Goal: Information Seeking & Learning: Learn about a topic

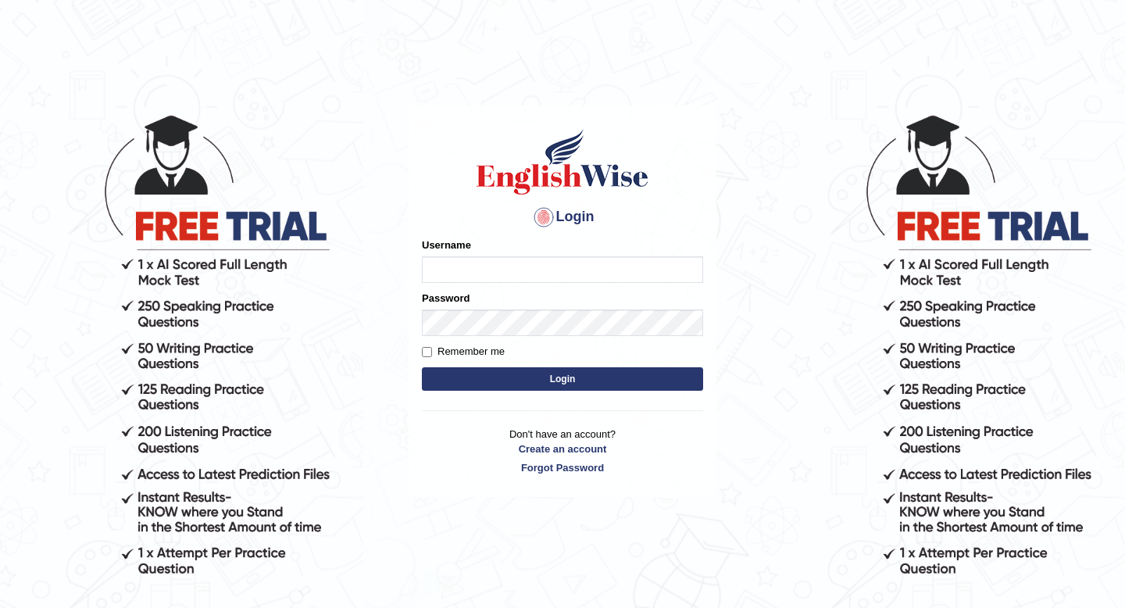
type input "Spmedi"
click at [538, 381] on button "Login" at bounding box center [562, 378] width 281 height 23
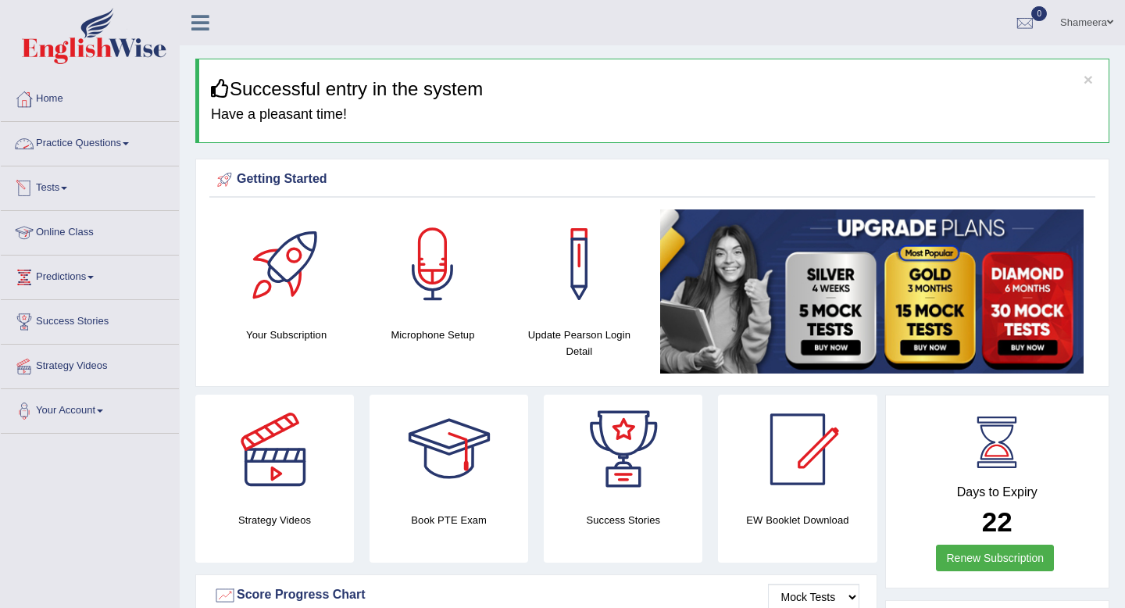
click at [129, 142] on span at bounding box center [126, 143] width 6 height 3
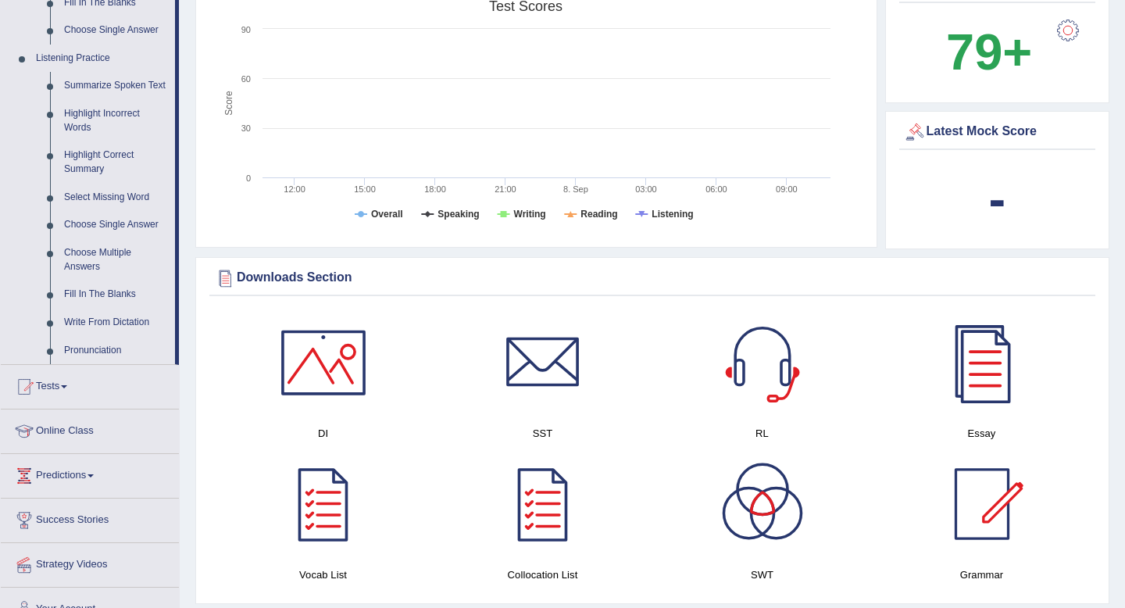
scroll to position [630, 0]
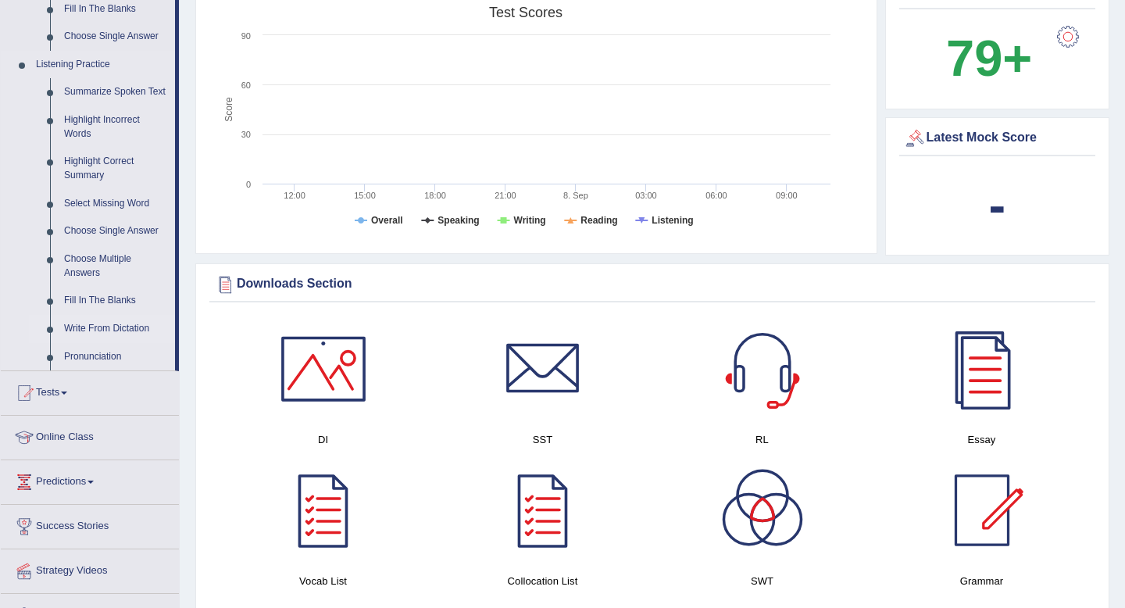
click at [83, 338] on link "Write From Dictation" at bounding box center [116, 329] width 118 height 28
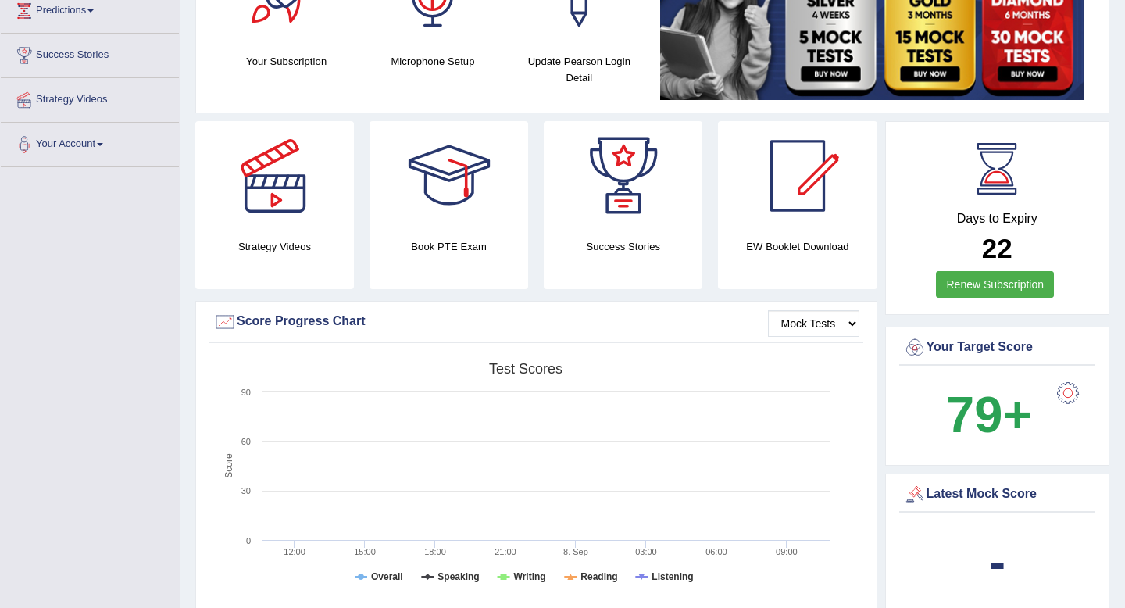
scroll to position [385, 0]
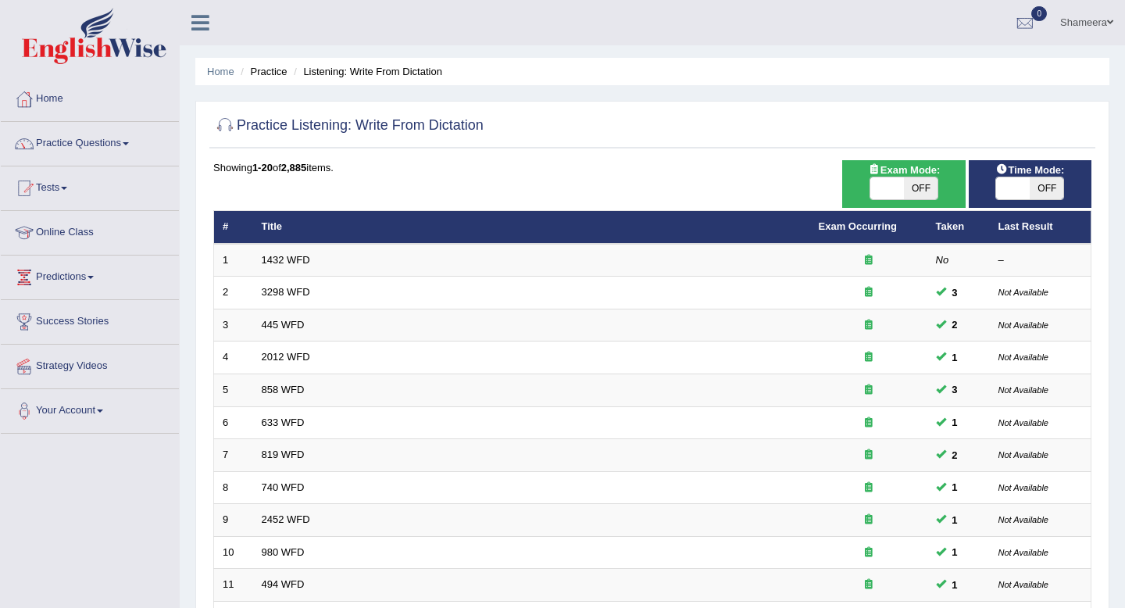
click at [889, 185] on span at bounding box center [888, 188] width 34 height 22
checkbox input "true"
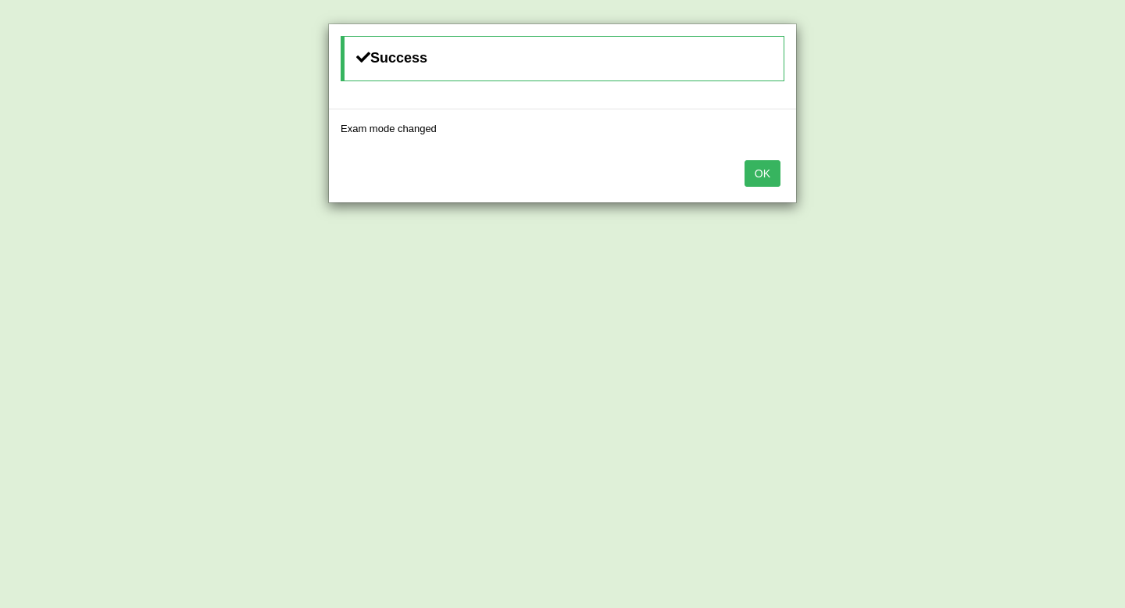
click at [767, 166] on button "OK" at bounding box center [763, 173] width 36 height 27
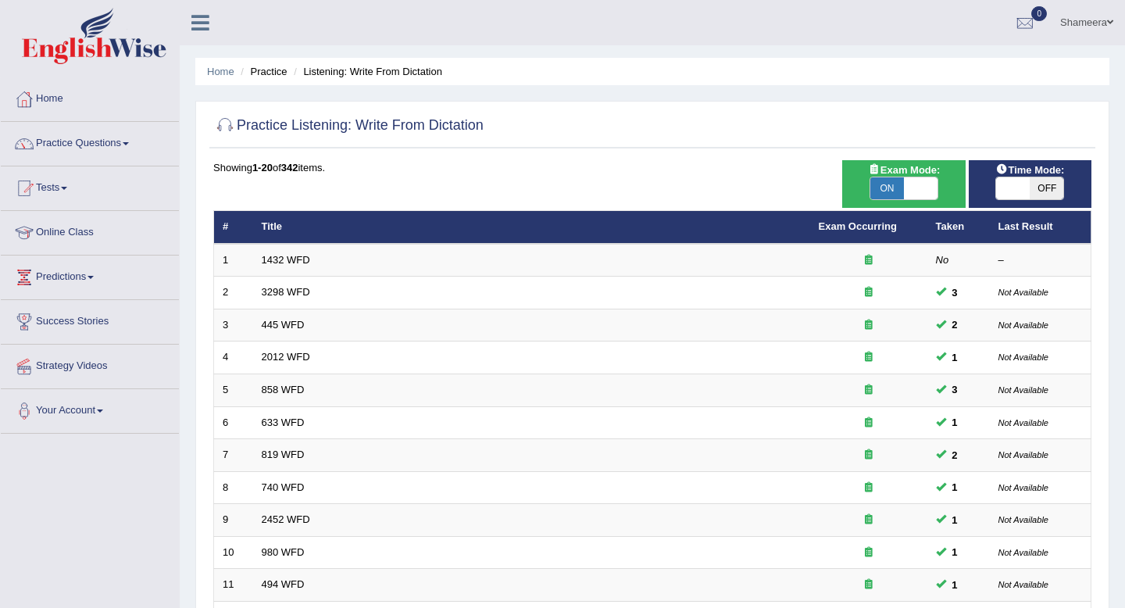
click at [1015, 190] on span at bounding box center [1013, 188] width 34 height 22
checkbox input "true"
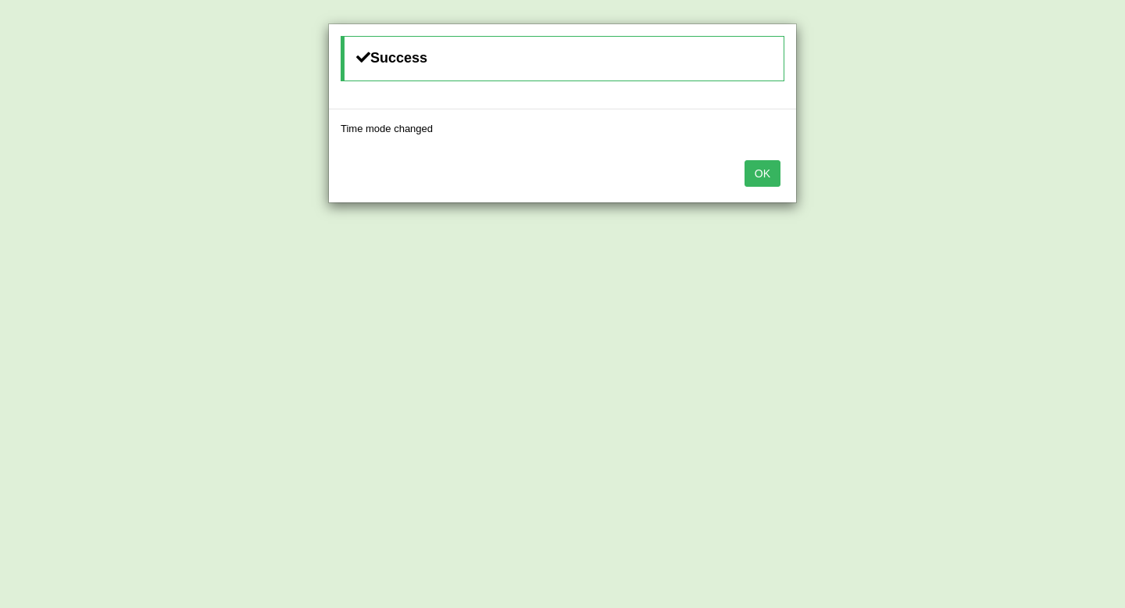
click at [769, 179] on button "OK" at bounding box center [763, 173] width 36 height 27
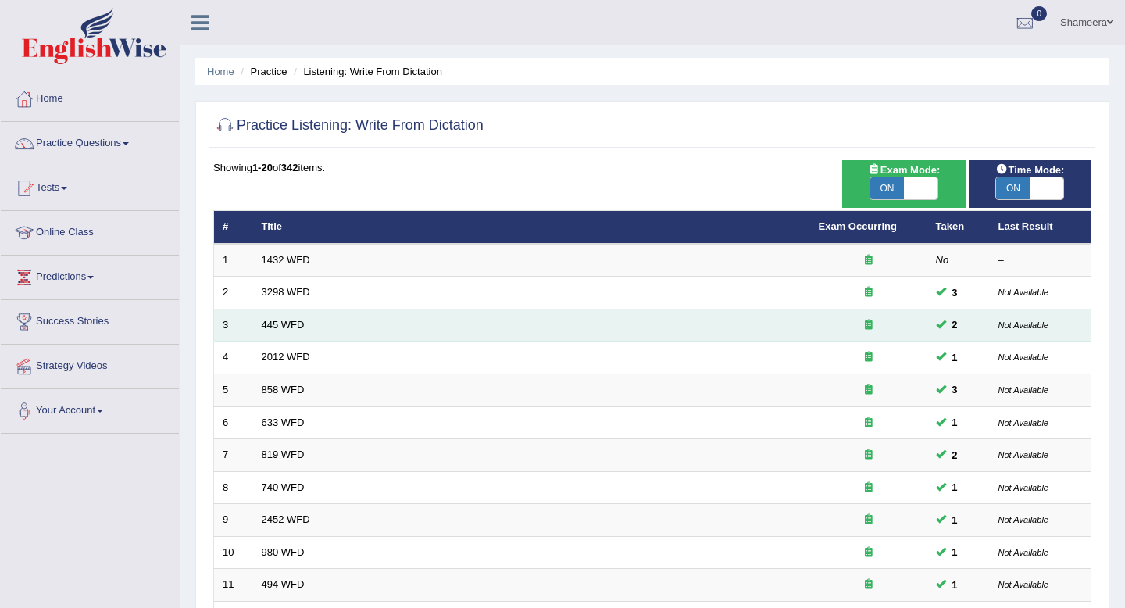
scroll to position [427, 0]
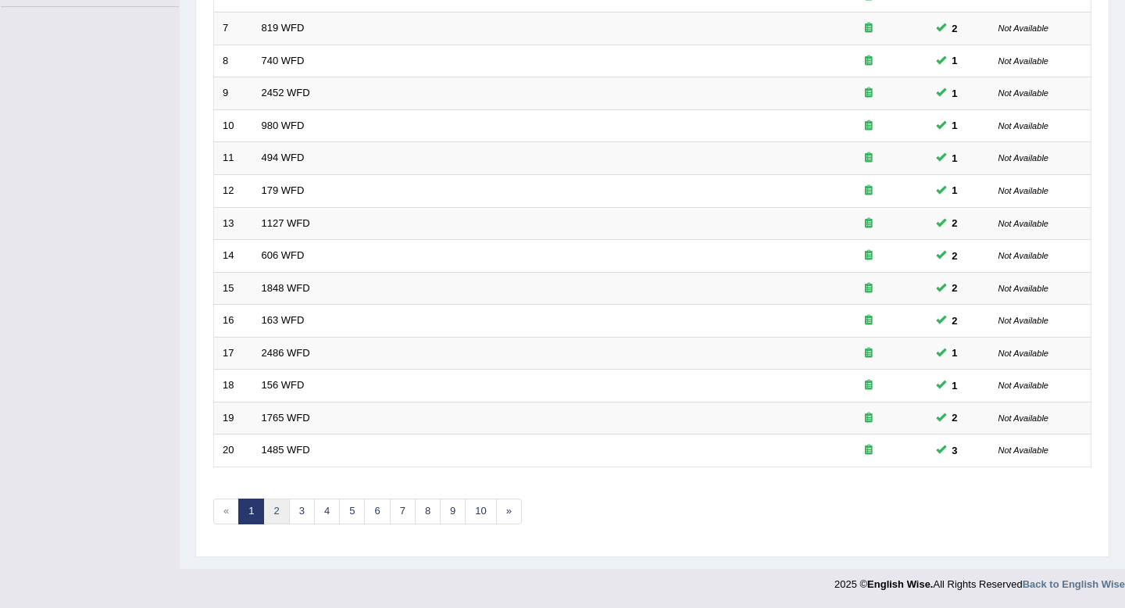
click at [284, 510] on link "2" at bounding box center [276, 512] width 26 height 26
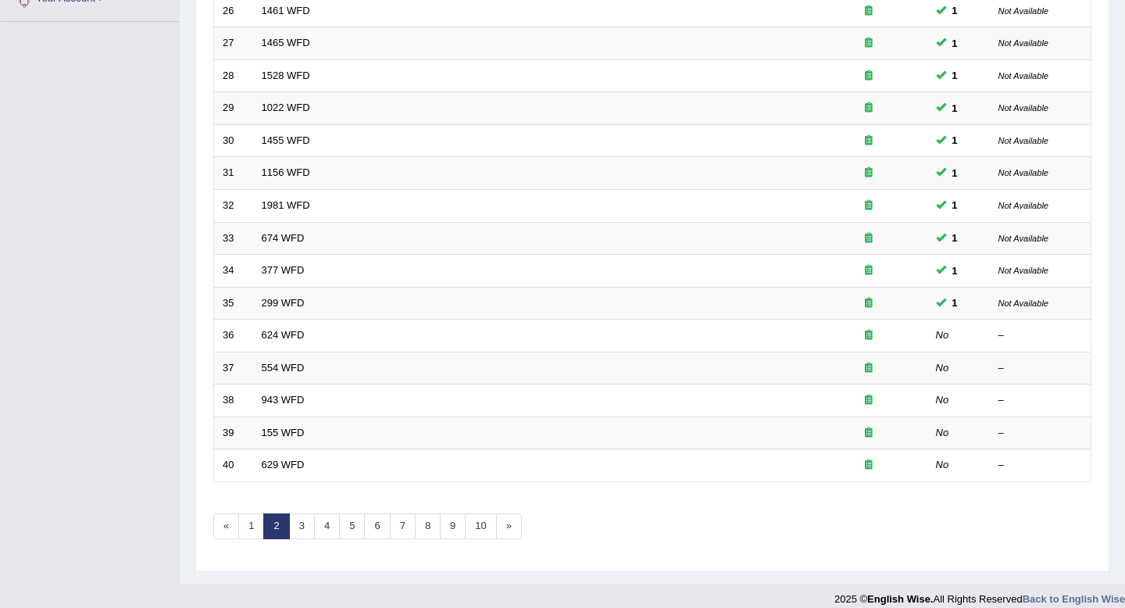
scroll to position [427, 0]
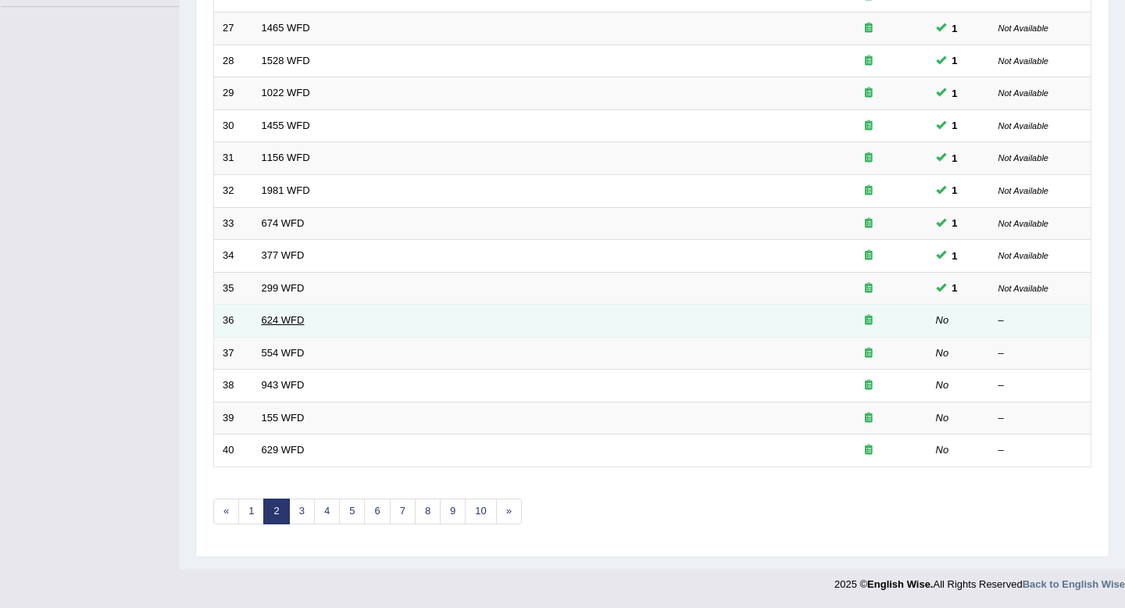
click at [296, 323] on link "624 WFD" at bounding box center [283, 320] width 43 height 12
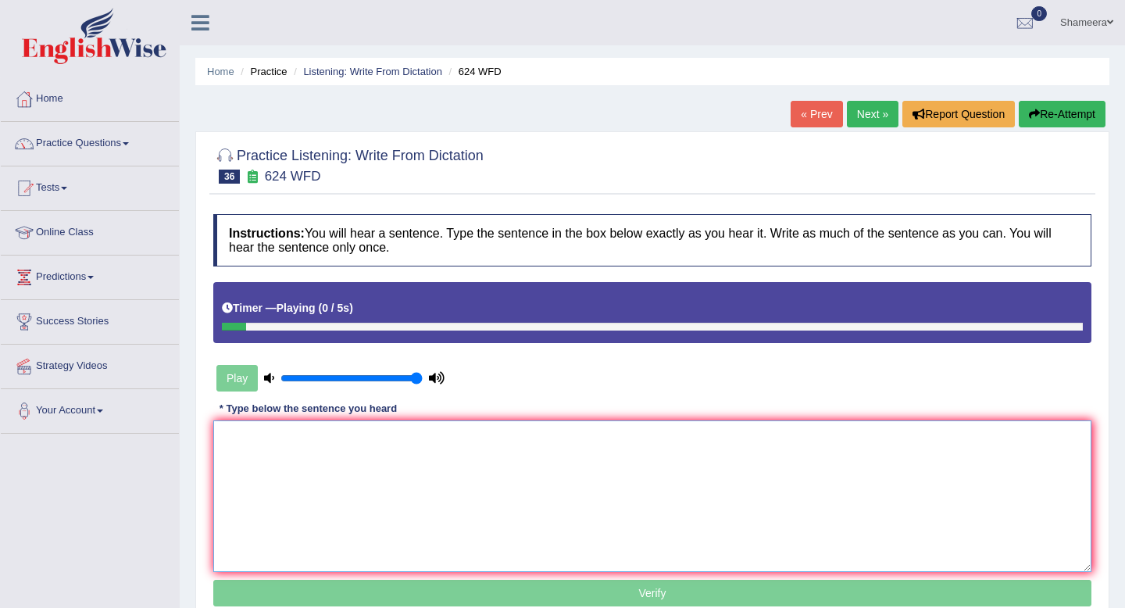
click at [316, 491] on textarea at bounding box center [652, 496] width 878 height 152
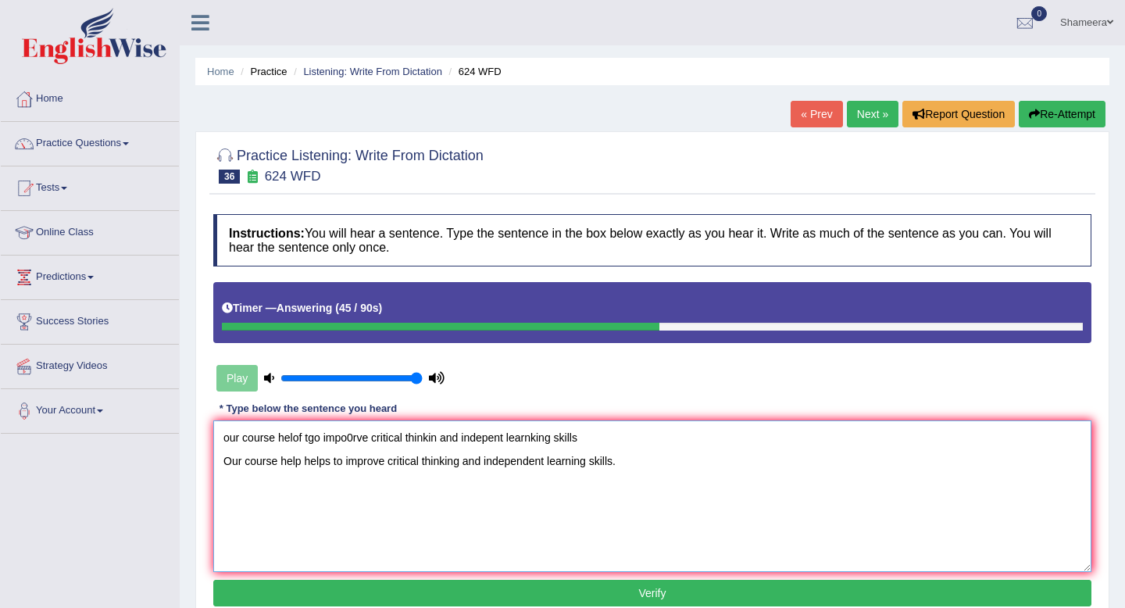
drag, startPoint x: 630, startPoint y: 436, endPoint x: 129, endPoint y: 435, distance: 501.0
click at [129, 435] on div "Toggle navigation Home Practice Questions Speaking Practice Read Aloud Repeat S…" at bounding box center [562, 406] width 1125 height 813
type textarea "Our course help helps to improve critical thinking and independent learning ski…"
click at [342, 585] on button "Verify" at bounding box center [652, 593] width 878 height 27
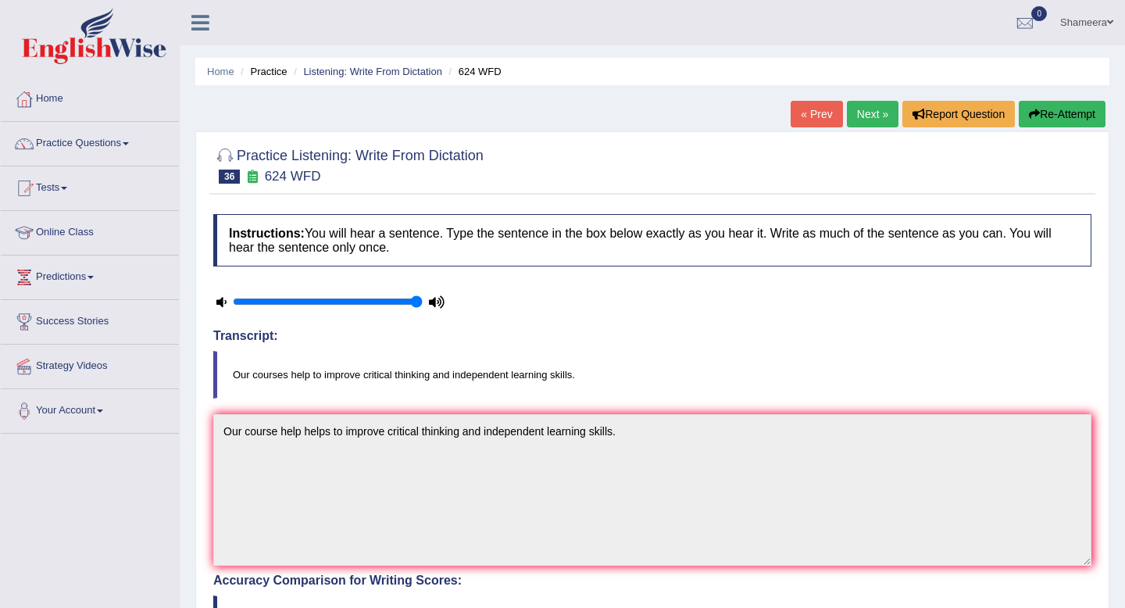
click at [856, 116] on link "Next »" at bounding box center [873, 114] width 52 height 27
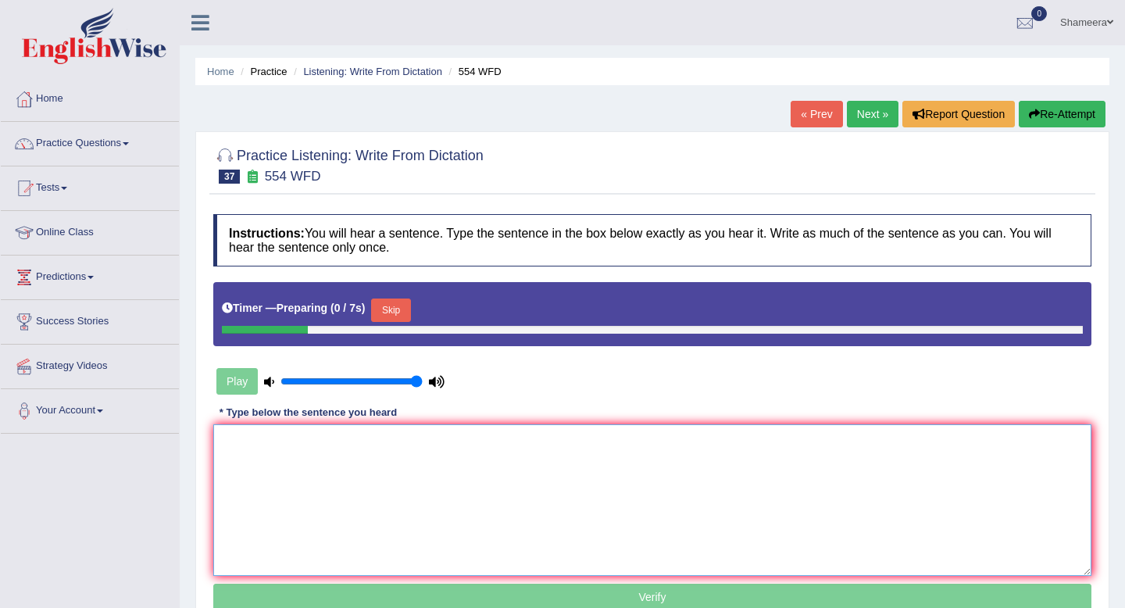
click at [474, 466] on textarea at bounding box center [652, 500] width 878 height 152
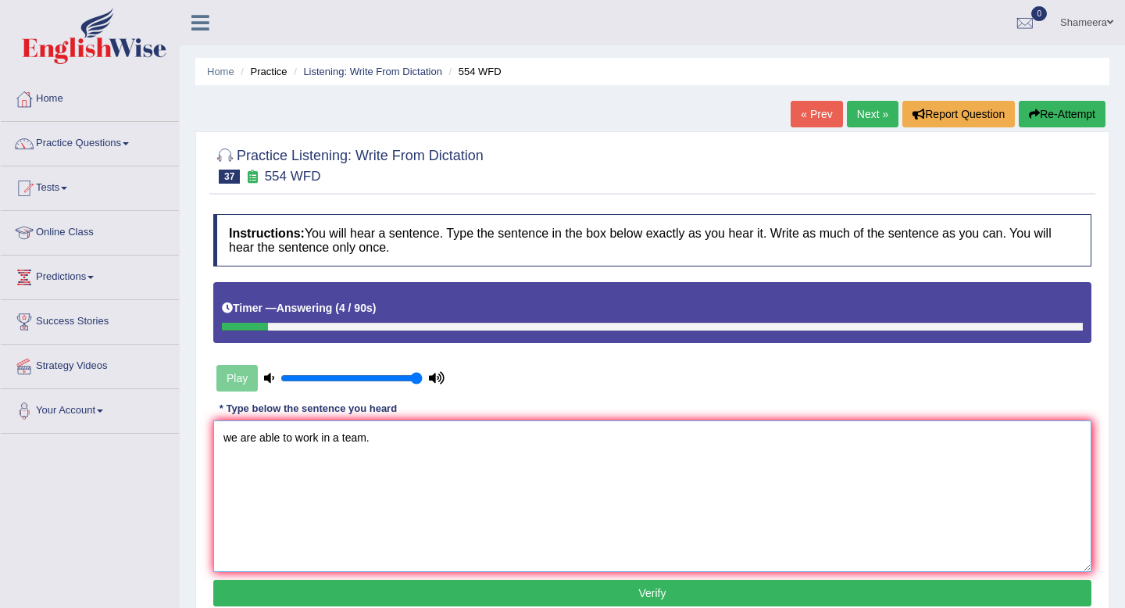
drag, startPoint x: 231, startPoint y: 438, endPoint x: 211, endPoint y: 442, distance: 20.9
click at [215, 440] on textarea "we are able to work in a team." at bounding box center [652, 496] width 878 height 152
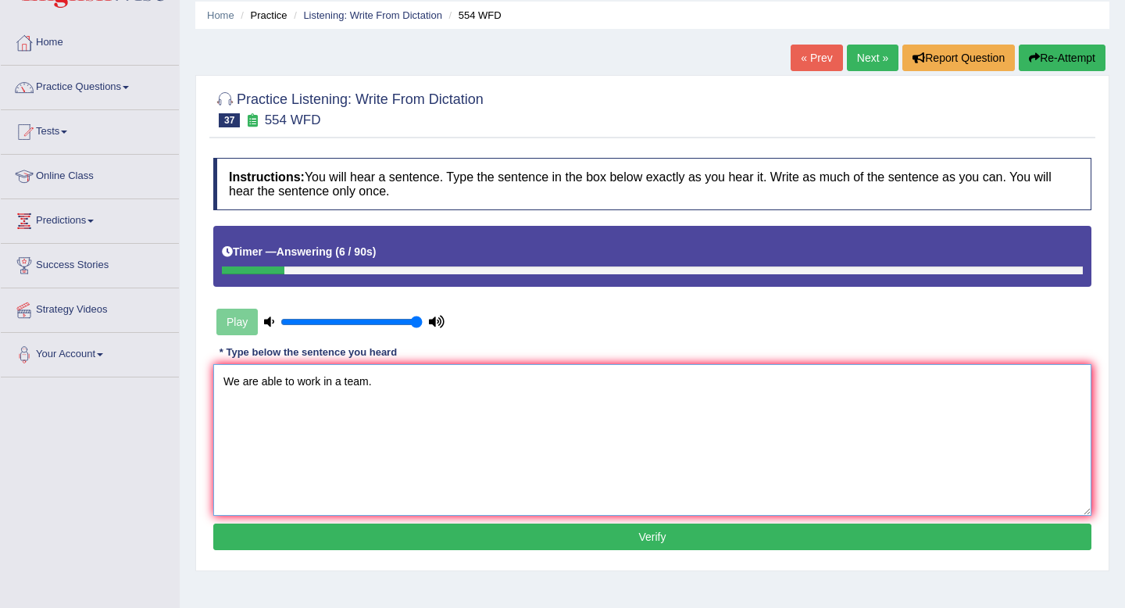
scroll to position [108, 0]
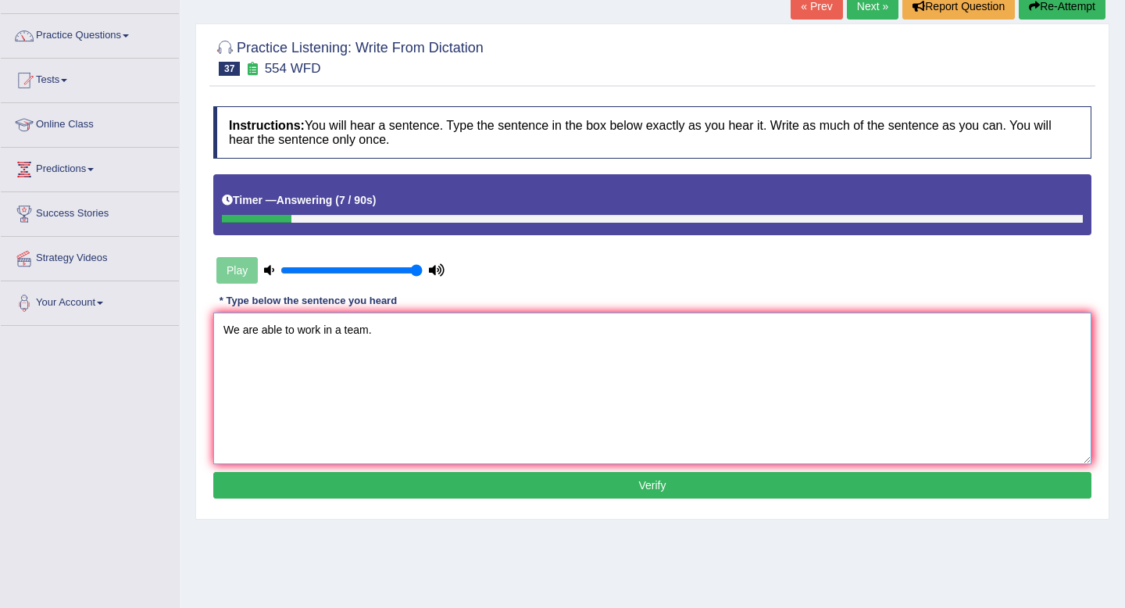
type textarea "We are able to work in a team."
click at [437, 484] on button "Verify" at bounding box center [652, 485] width 878 height 27
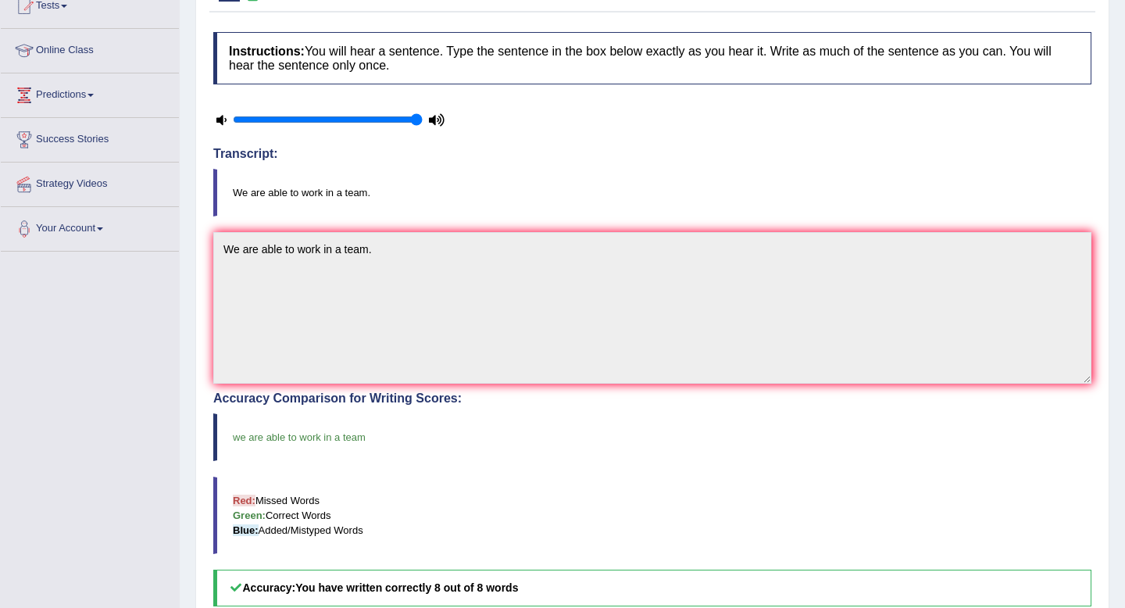
scroll to position [0, 0]
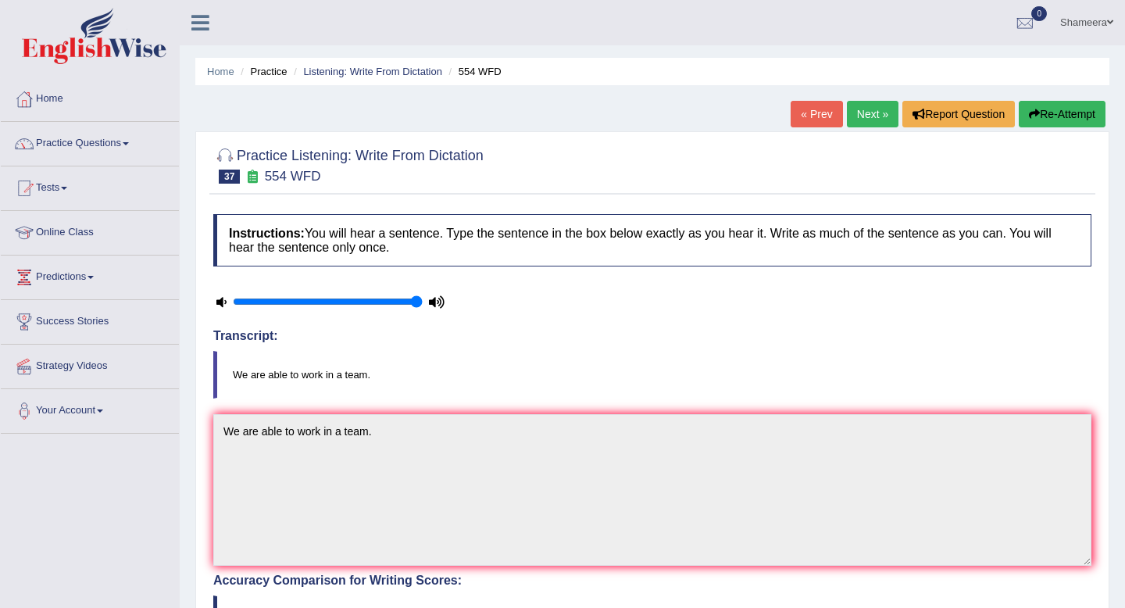
click at [860, 120] on link "Next »" at bounding box center [873, 114] width 52 height 27
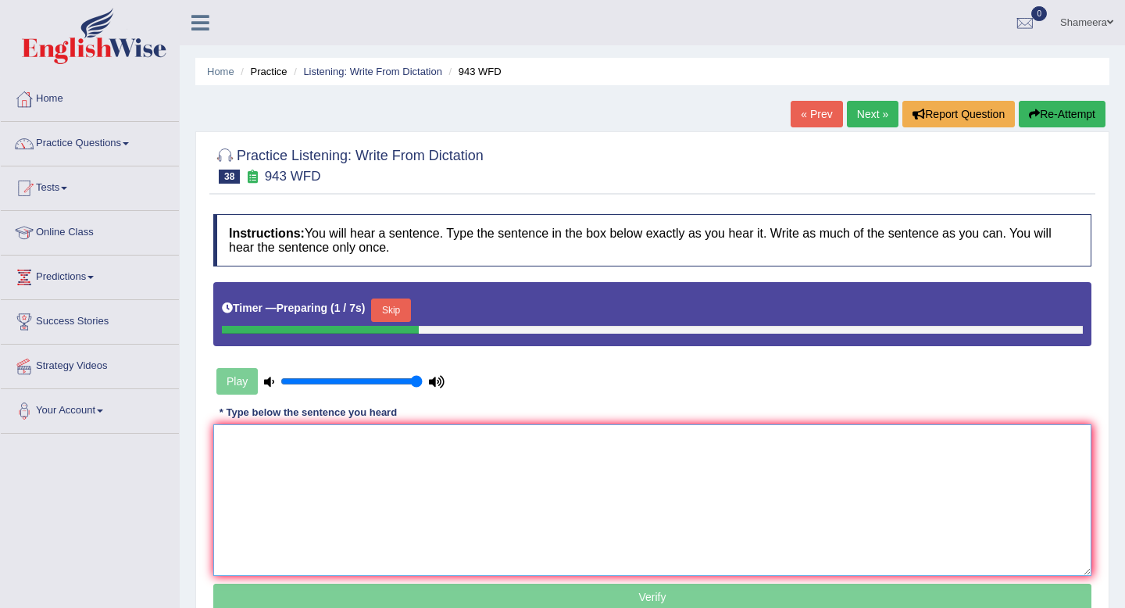
click at [300, 492] on textarea at bounding box center [652, 500] width 878 height 152
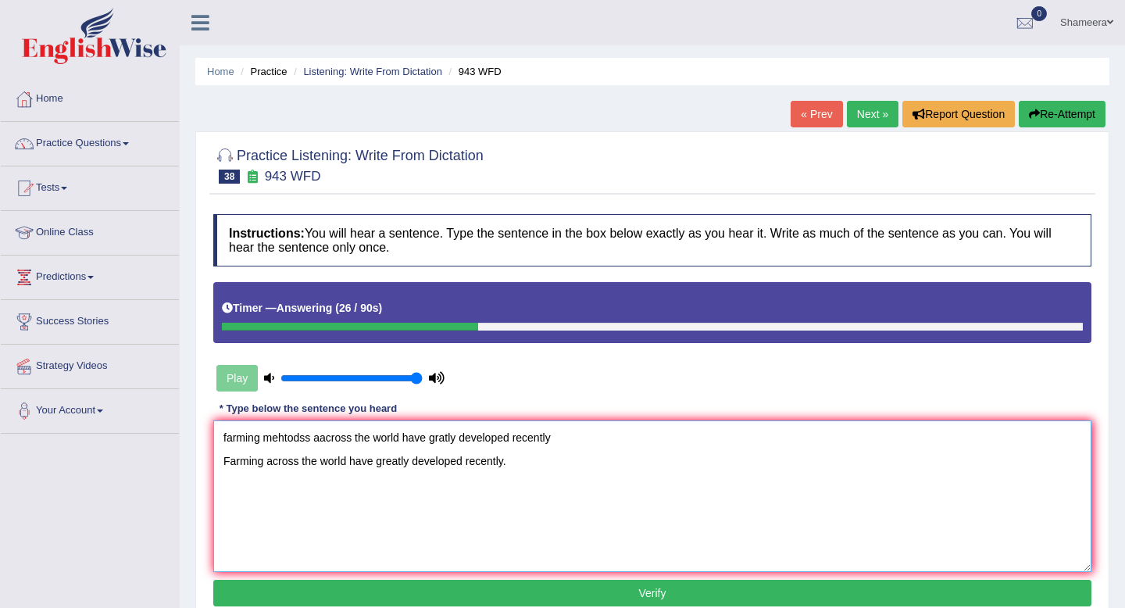
click at [266, 463] on textarea "farming mehtodss aacross the world have gratly developed recently Farming acros…" at bounding box center [652, 496] width 878 height 152
drag, startPoint x: 567, startPoint y: 437, endPoint x: 0, endPoint y: 421, distance: 567.6
click at [0, 421] on div "Toggle navigation Home Practice Questions Speaking Practice Read Aloud Repeat S…" at bounding box center [562, 406] width 1125 height 813
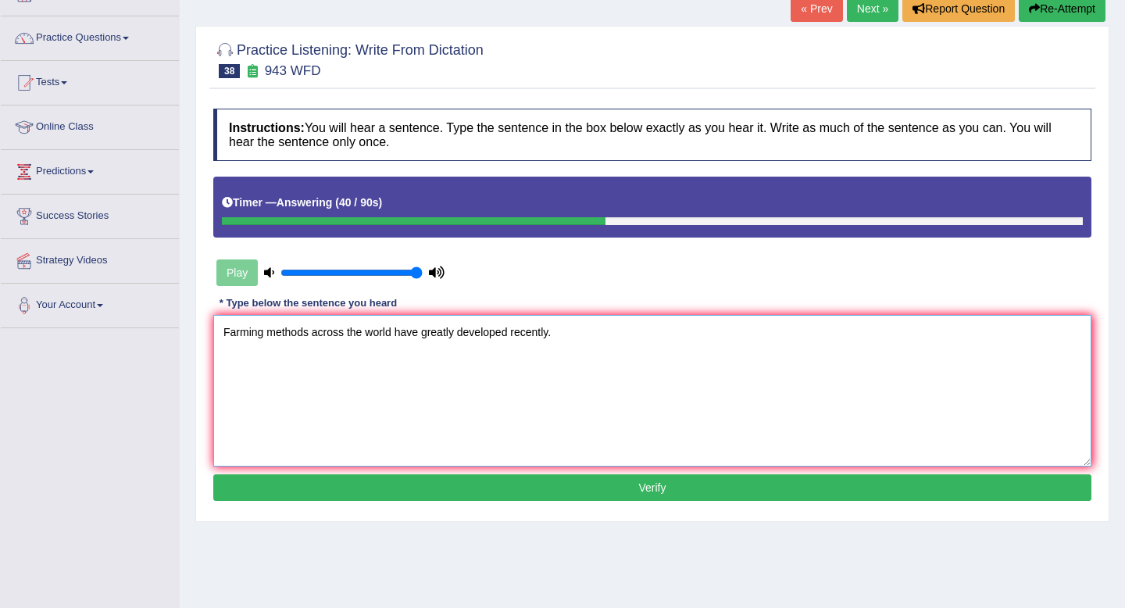
scroll to position [127, 0]
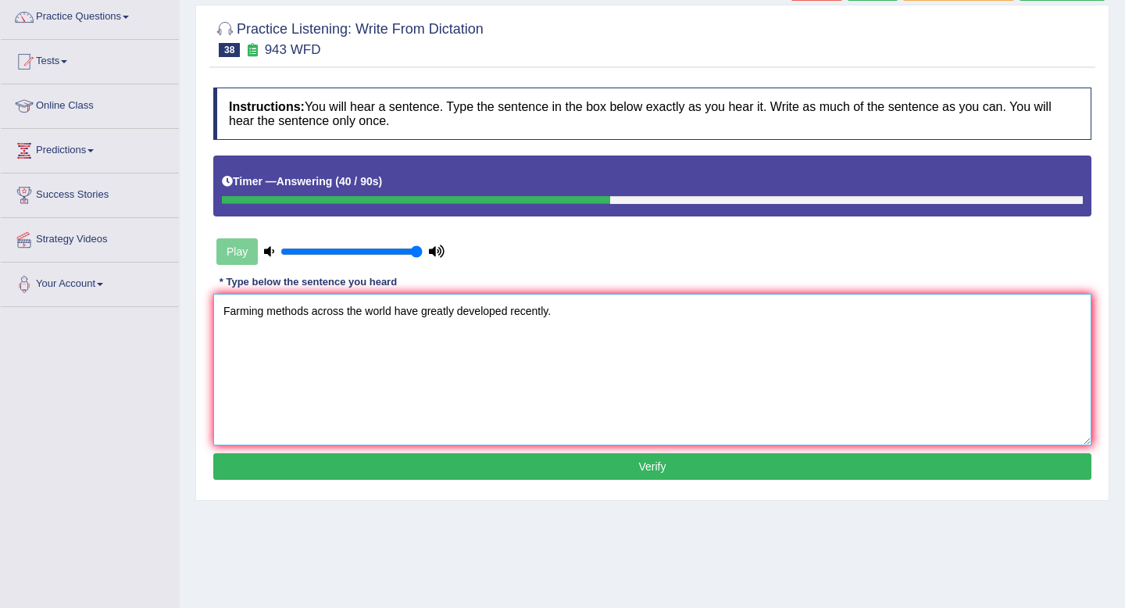
type textarea "Farming methods across the world have greatly developed recently."
click at [378, 470] on button "Verify" at bounding box center [652, 466] width 878 height 27
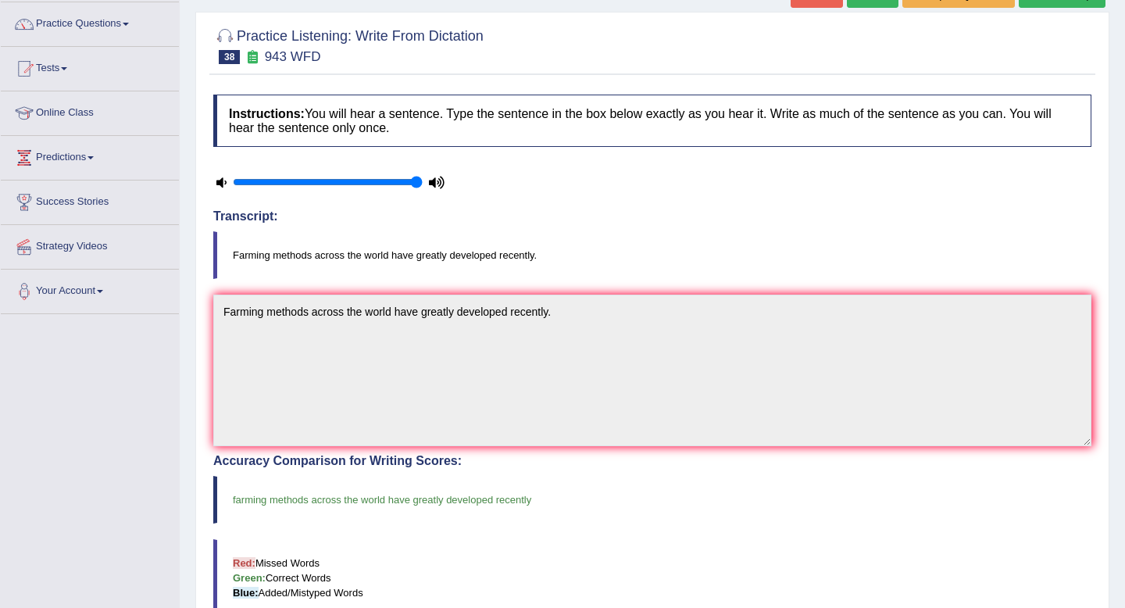
scroll to position [0, 0]
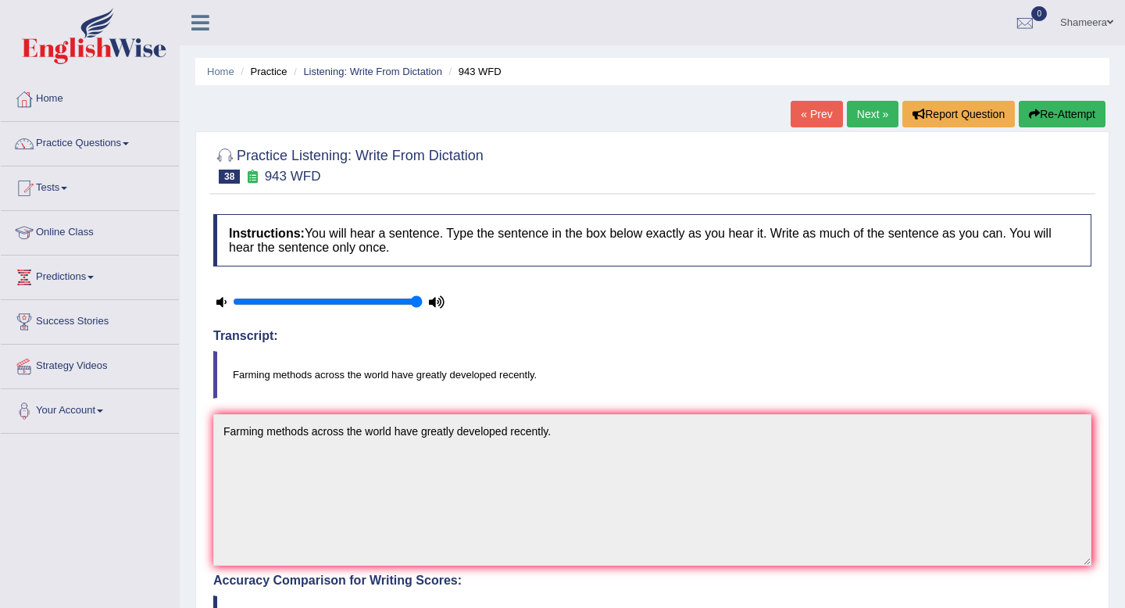
click at [861, 109] on link "Next »" at bounding box center [873, 114] width 52 height 27
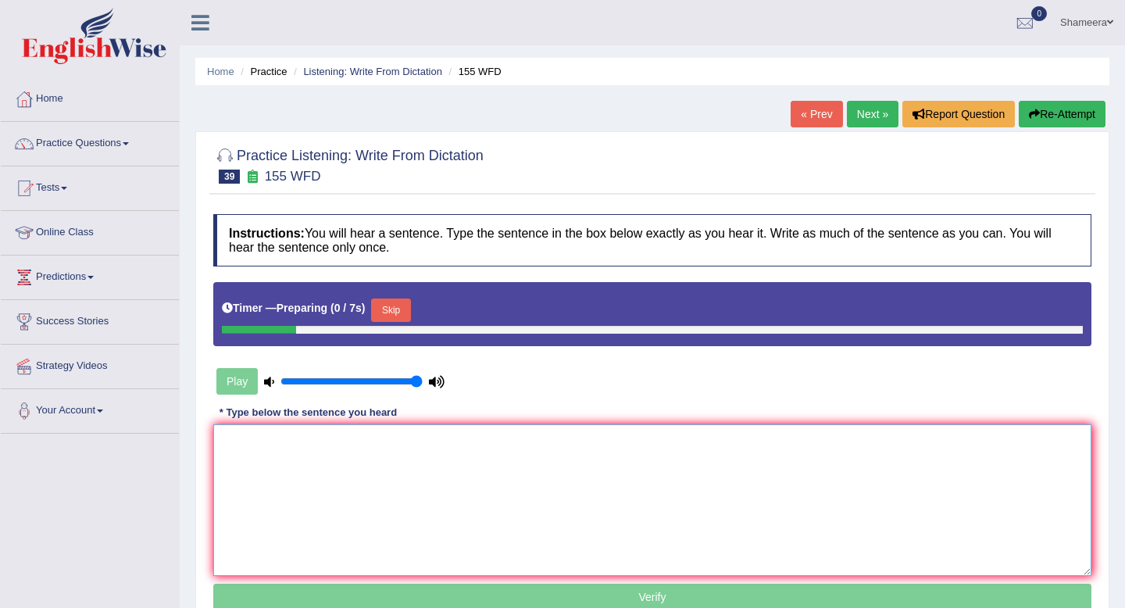
click at [295, 455] on textarea at bounding box center [652, 500] width 878 height 152
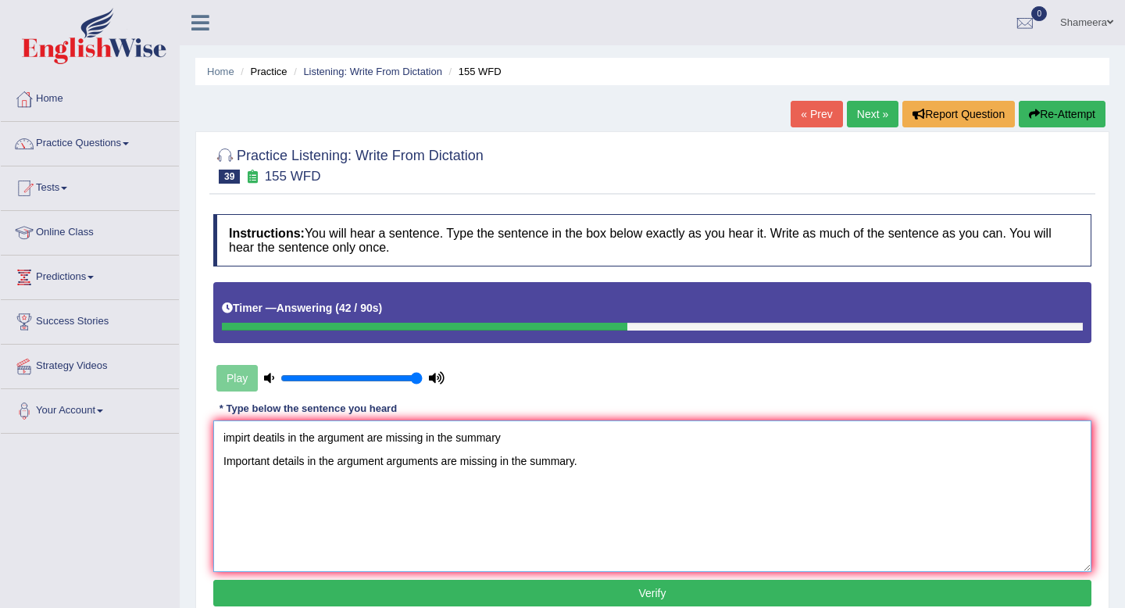
drag, startPoint x: 526, startPoint y: 436, endPoint x: 21, endPoint y: 430, distance: 504.9
click at [21, 430] on div "Toggle navigation Home Practice Questions Speaking Practice Read Aloud Repeat S…" at bounding box center [562, 406] width 1125 height 813
type textarea "Important details in the argument arguments are missing in the summary."
click at [444, 592] on button "Verify" at bounding box center [652, 593] width 878 height 27
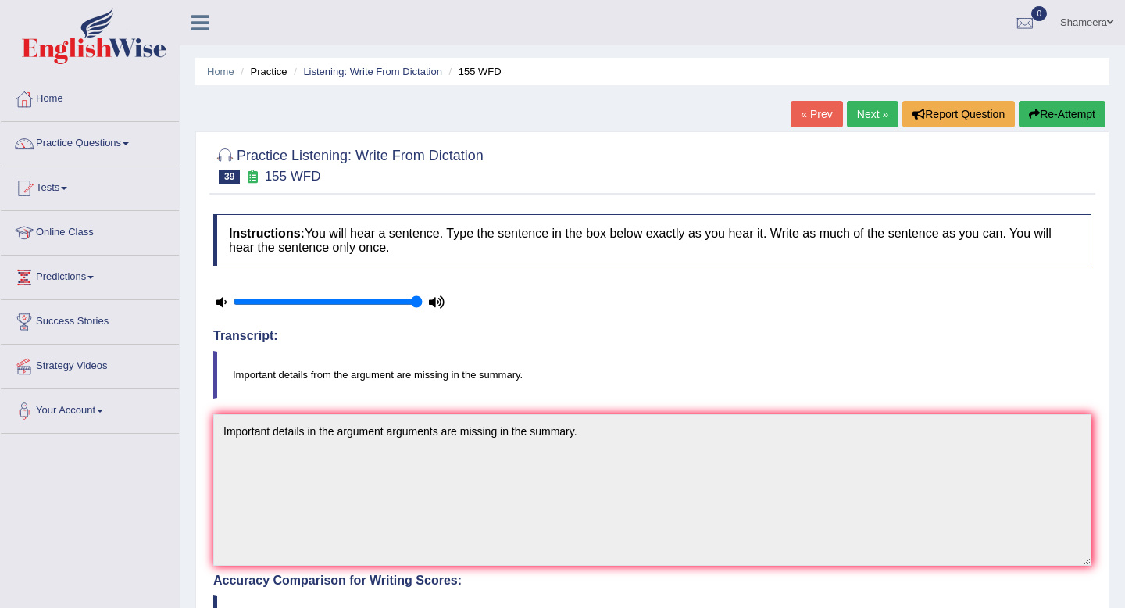
click at [871, 105] on link "Next »" at bounding box center [873, 114] width 52 height 27
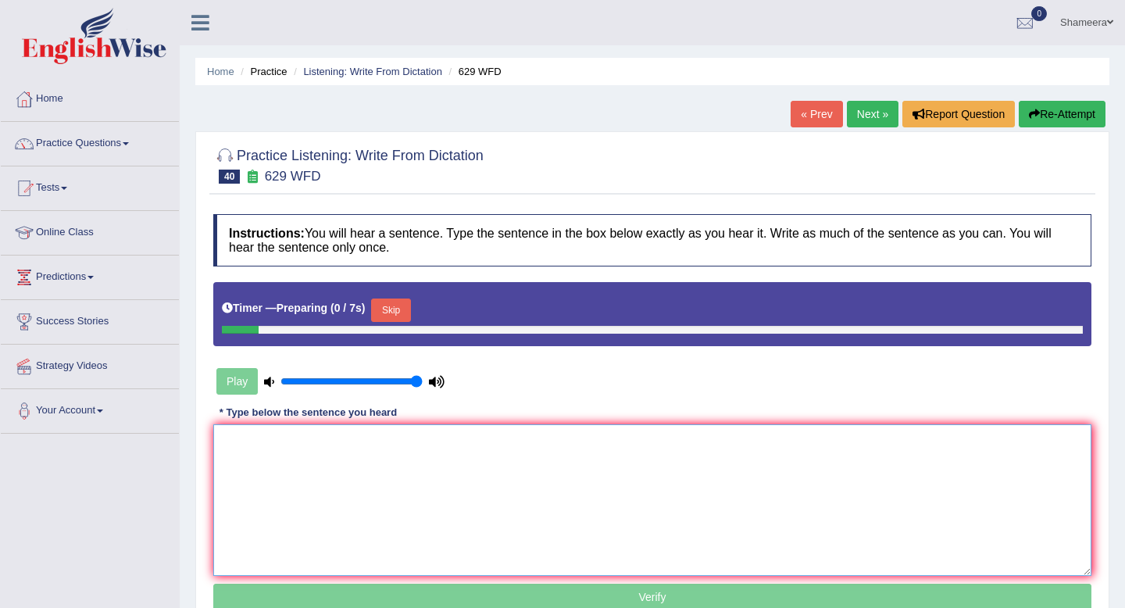
click at [437, 456] on textarea at bounding box center [652, 500] width 878 height 152
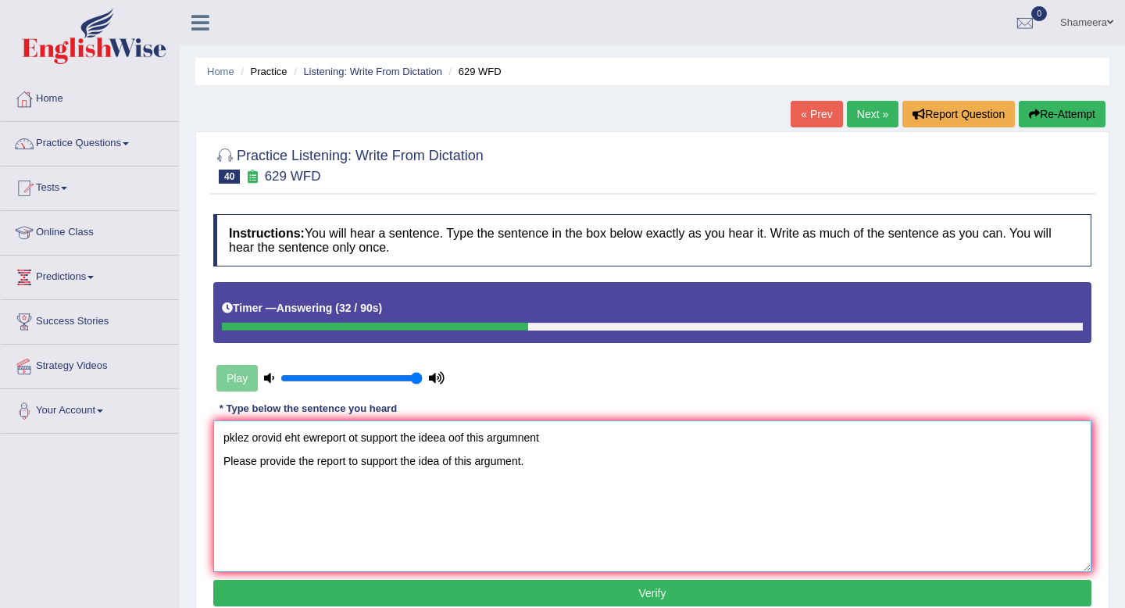
click at [343, 465] on textarea "pklez orovid eht ewreport ot support the ideea oof this argumnent Please provid…" at bounding box center [652, 496] width 878 height 152
click at [346, 464] on textarea "pklez orovid eht ewreport ot support the ideea oof this argumnent Please provid…" at bounding box center [652, 496] width 878 height 152
drag, startPoint x: 567, startPoint y: 442, endPoint x: 72, endPoint y: 419, distance: 495.2
click at [72, 419] on div "Toggle navigation Home Practice Questions Speaking Practice Read Aloud Repeat S…" at bounding box center [562, 406] width 1125 height 813
type textarea "Please provide the report reports that to support the idea of this argument."
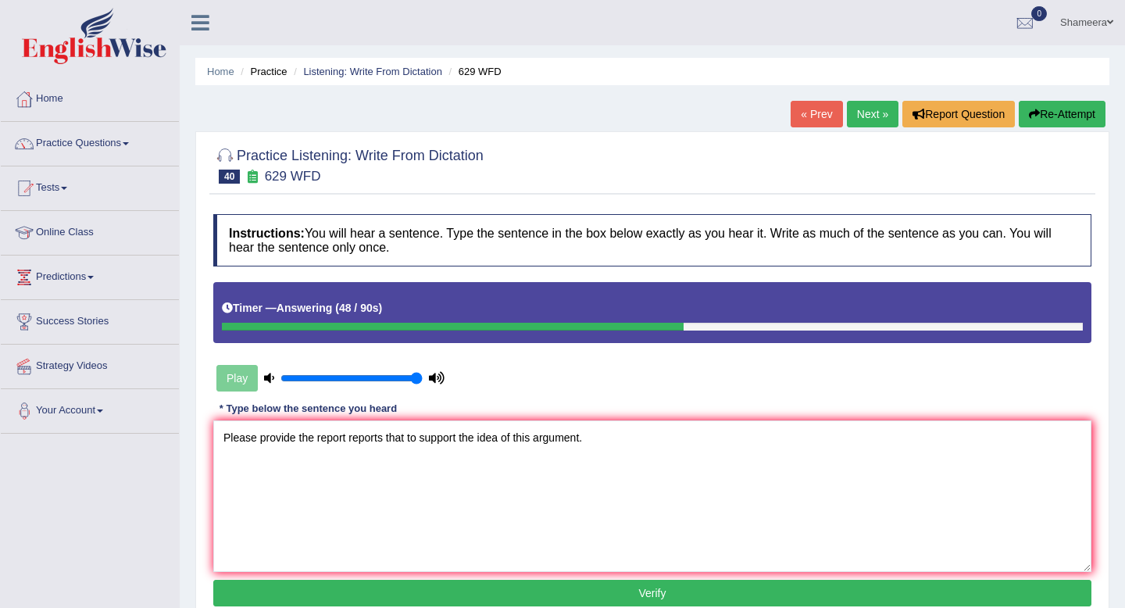
click at [664, 595] on button "Verify" at bounding box center [652, 593] width 878 height 27
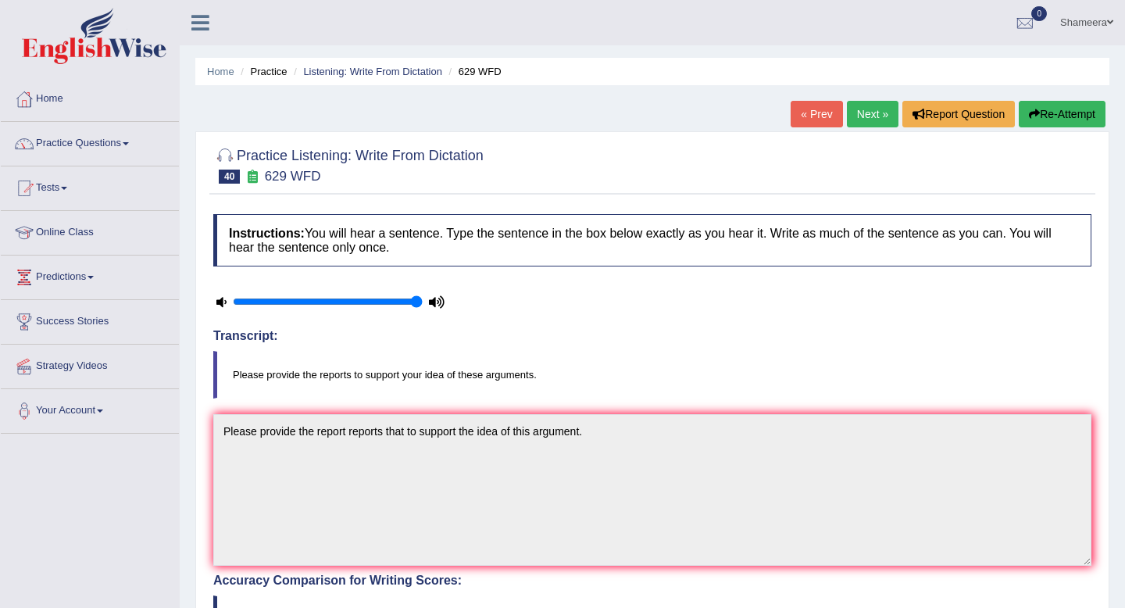
click at [1053, 113] on button "Re-Attempt" at bounding box center [1062, 114] width 87 height 27
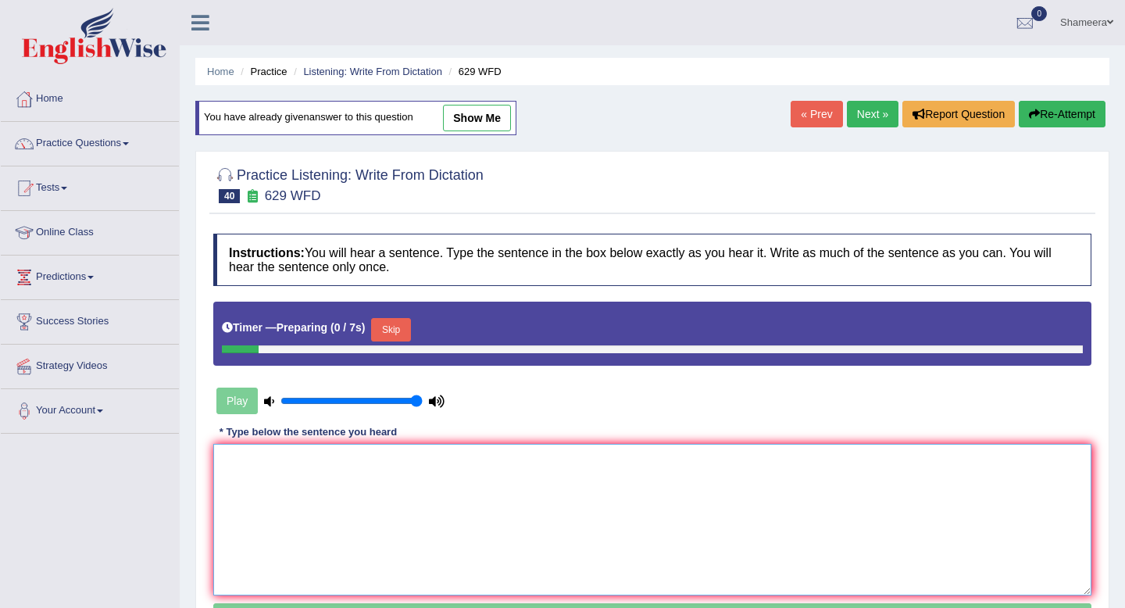
click at [381, 468] on textarea at bounding box center [652, 520] width 878 height 152
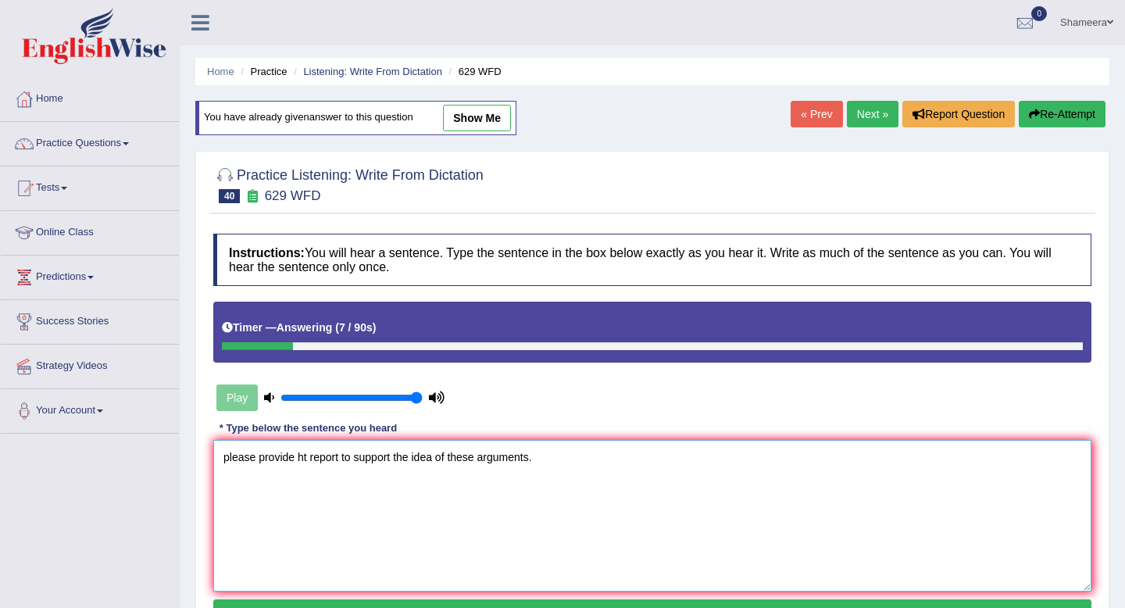
drag, startPoint x: 229, startPoint y: 460, endPoint x: 180, endPoint y: 460, distance: 49.2
click at [180, 460] on div "Home Practice Listening: Write From Dictation 629 WFD You have already given an…" at bounding box center [653, 391] width 946 height 782
click at [308, 457] on textarea "Please provide ht report to support the idea of these arguments." at bounding box center [652, 516] width 878 height 152
click at [345, 463] on textarea "Please provide the report to support the idea of these arguments." at bounding box center [652, 516] width 878 height 152
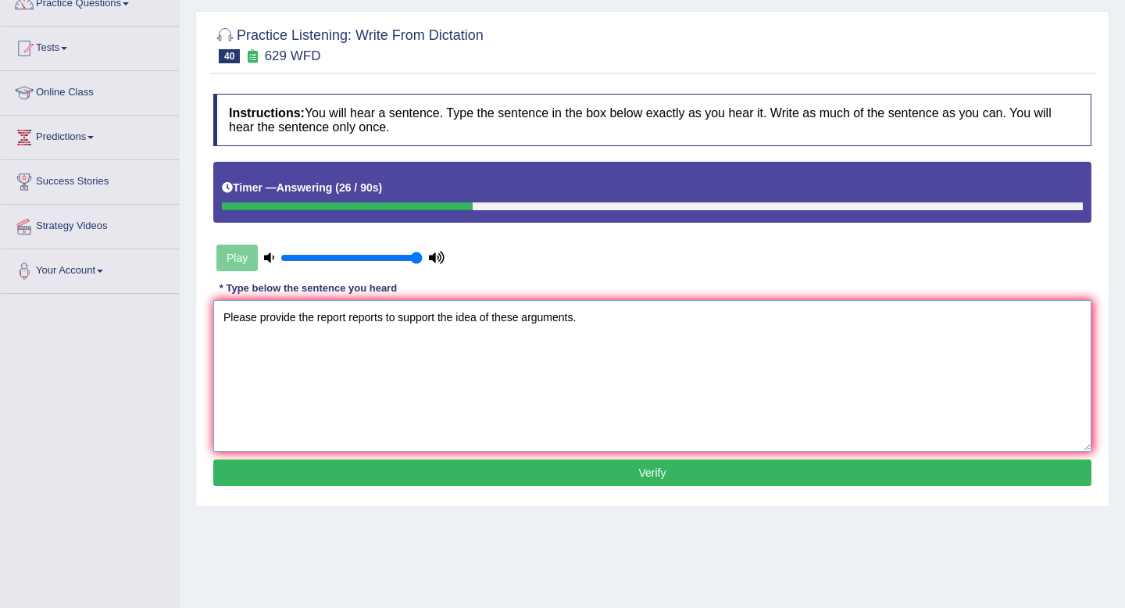
scroll to position [141, 0]
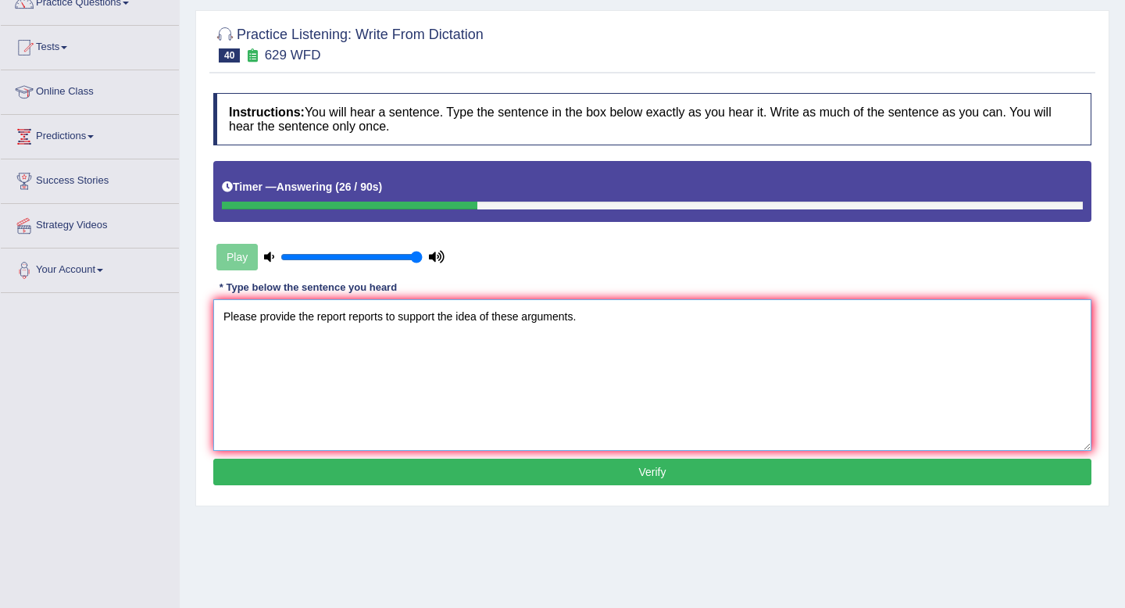
type textarea "Please provide the report reports to support the idea of these arguments."
click at [585, 476] on button "Verify" at bounding box center [652, 472] width 878 height 27
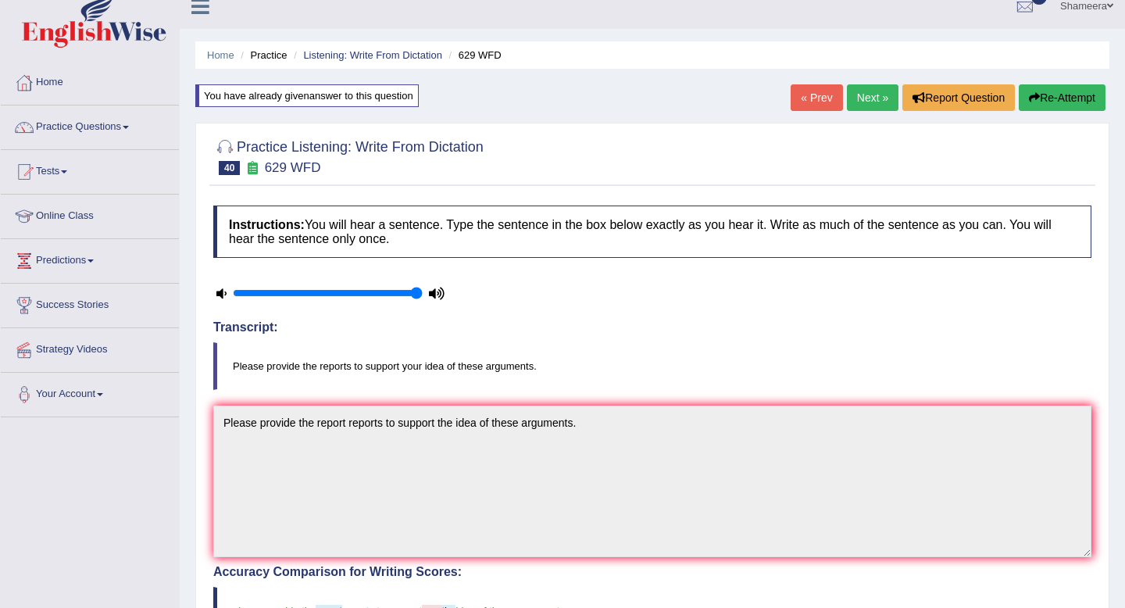
scroll to position [0, 0]
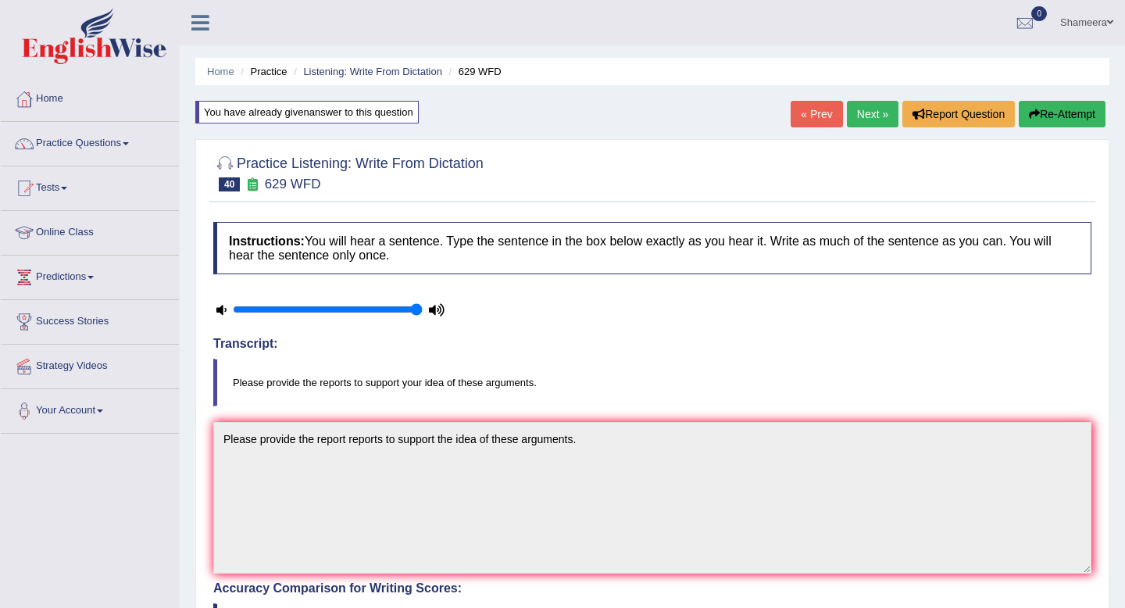
click at [860, 116] on link "Next »" at bounding box center [873, 114] width 52 height 27
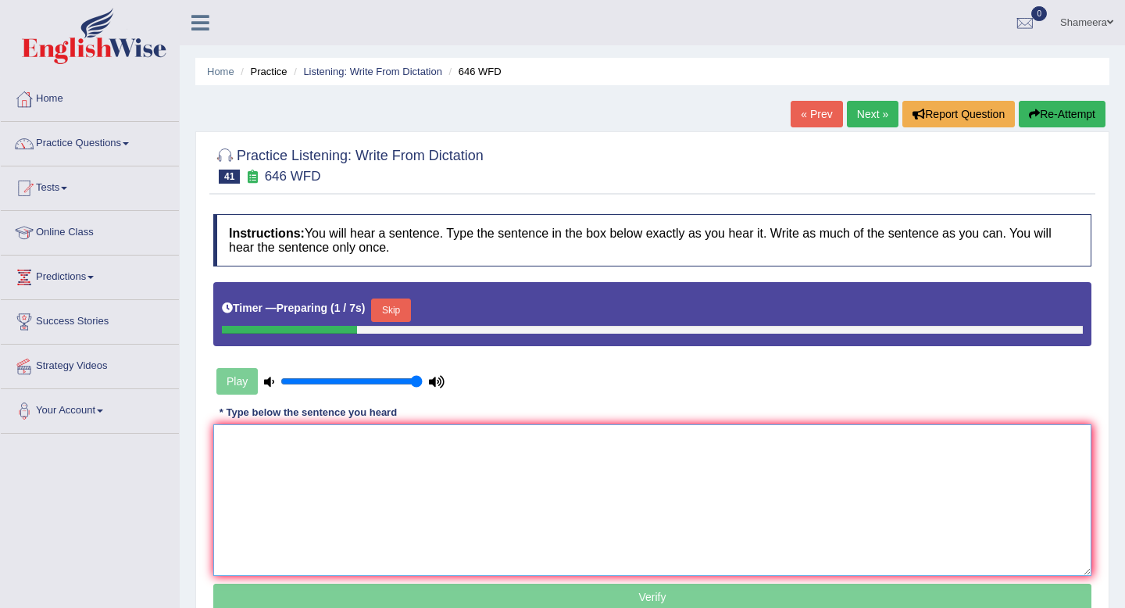
click at [419, 456] on textarea at bounding box center [652, 500] width 878 height 152
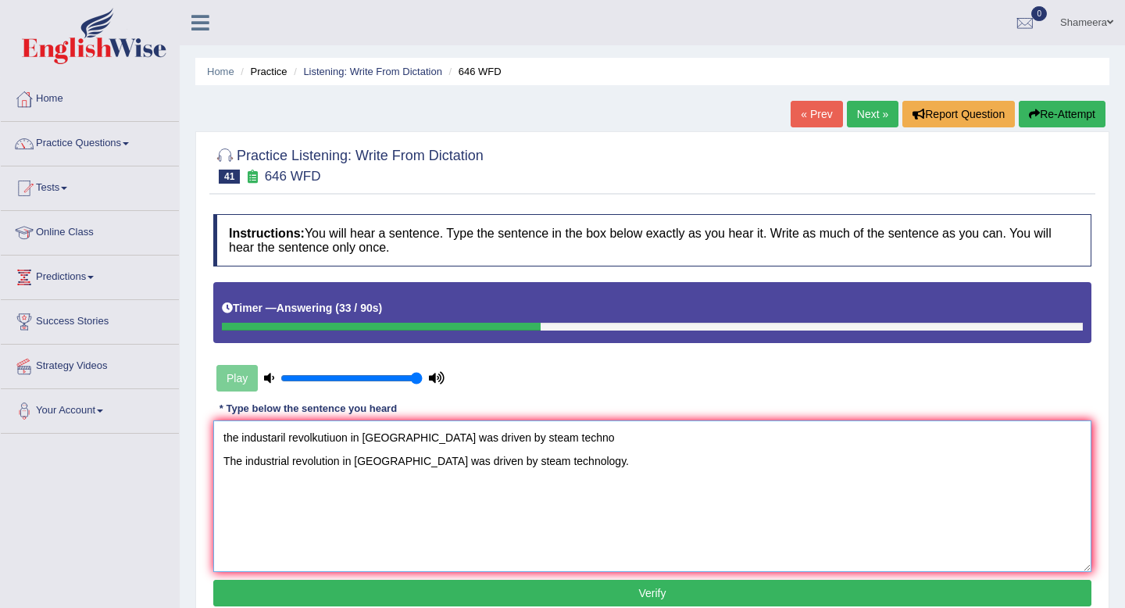
drag, startPoint x: 562, startPoint y: 429, endPoint x: 0, endPoint y: 429, distance: 561.9
click at [0, 429] on div "Toggle navigation Home Practice Questions Speaking Practice Read Aloud Repeat S…" at bounding box center [562, 406] width 1125 height 813
type textarea "The industrial revolution in Europe was driven by steam technology."
click at [384, 592] on button "Verify" at bounding box center [652, 593] width 878 height 27
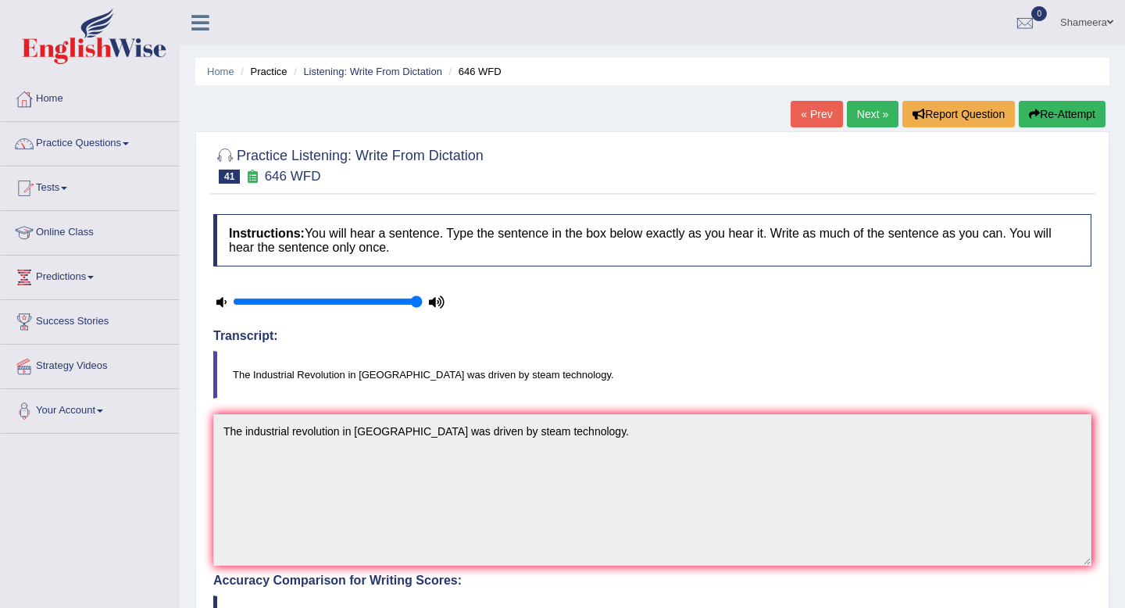
click at [864, 117] on link "Next »" at bounding box center [873, 114] width 52 height 27
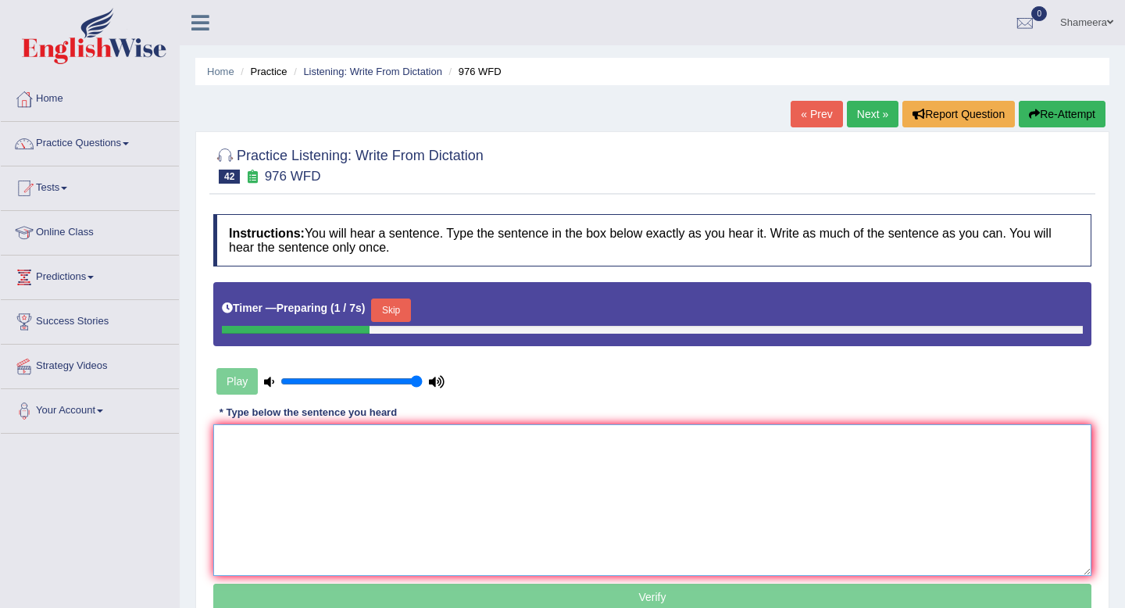
click at [317, 451] on textarea at bounding box center [652, 500] width 878 height 152
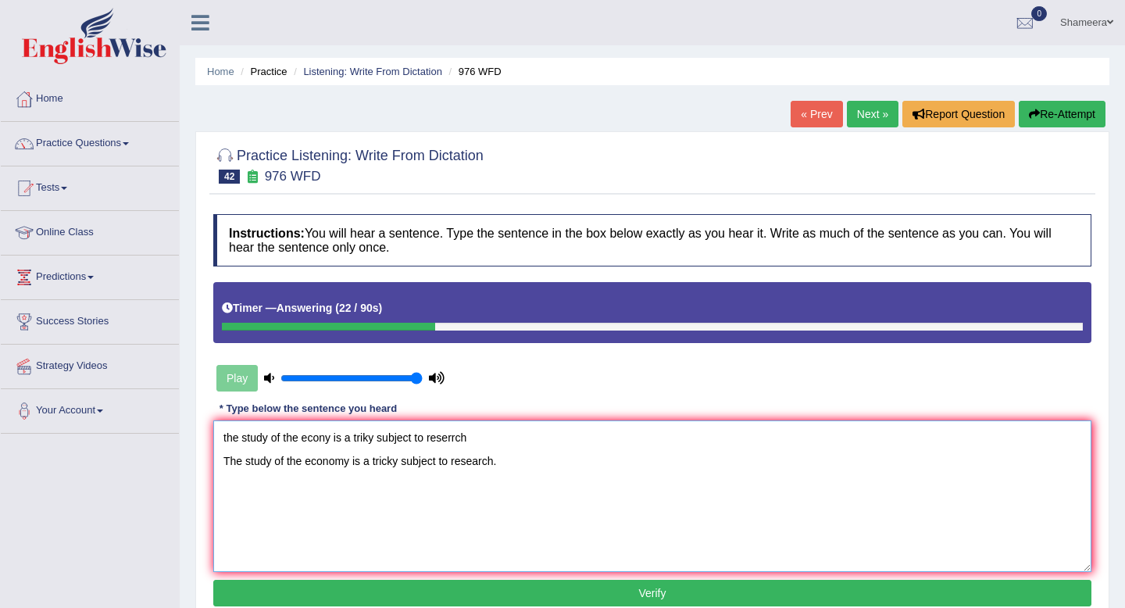
drag, startPoint x: 480, startPoint y: 434, endPoint x: 0, endPoint y: 429, distance: 479.9
click at [0, 429] on div "Toggle navigation Home Practice Questions Speaking Practice Read Aloud Repeat S…" at bounding box center [562, 406] width 1125 height 813
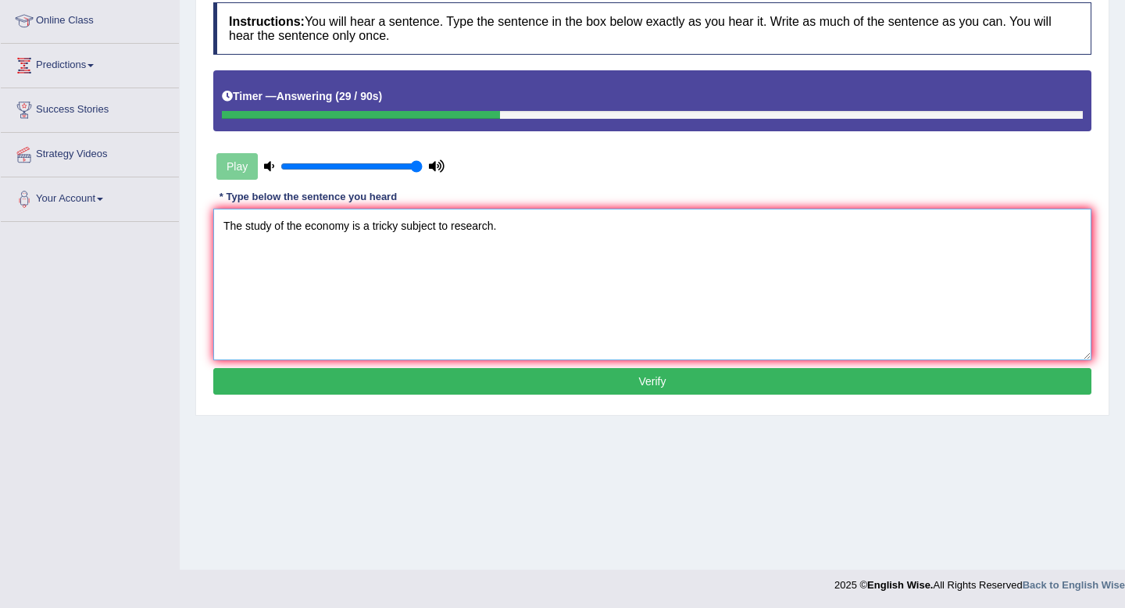
scroll to position [213, 0]
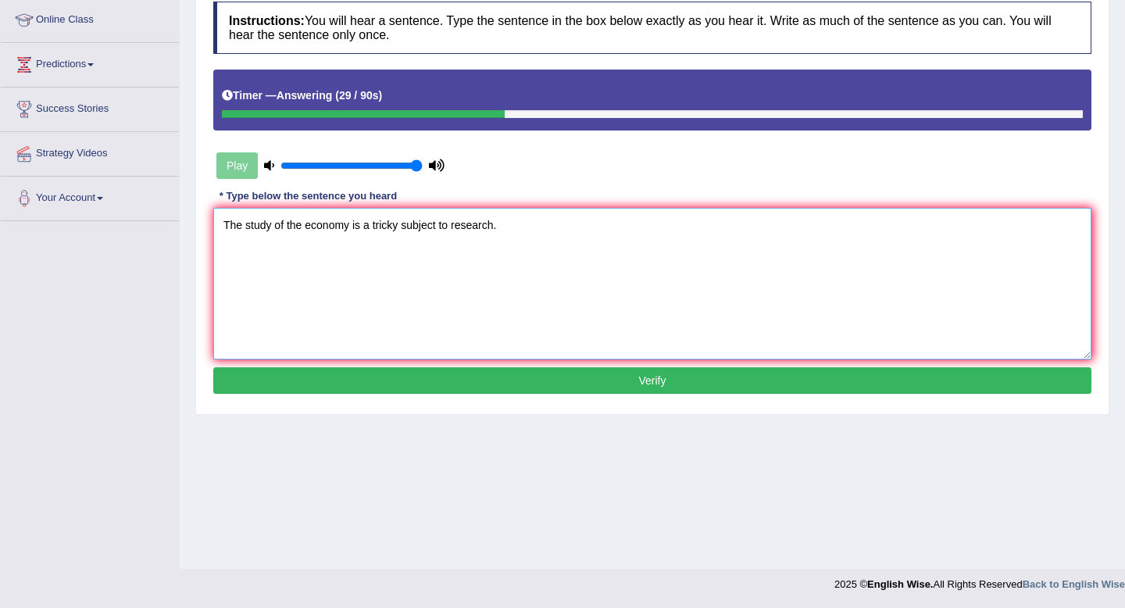
type textarea "The study of the economy is a tricky subject to research."
click at [408, 376] on button "Verify" at bounding box center [652, 380] width 878 height 27
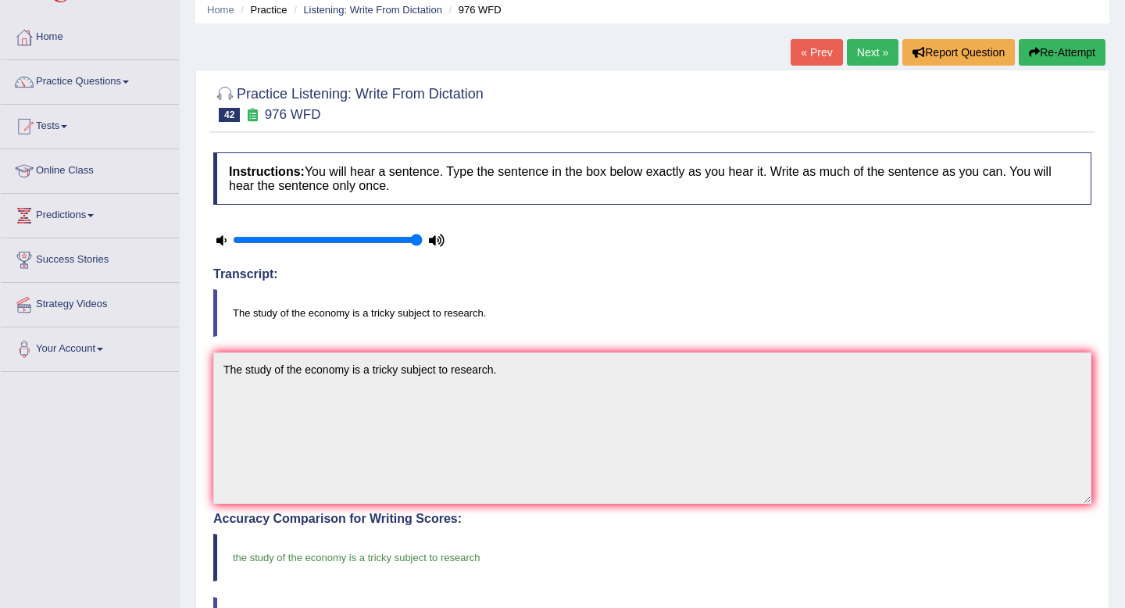
scroll to position [0, 0]
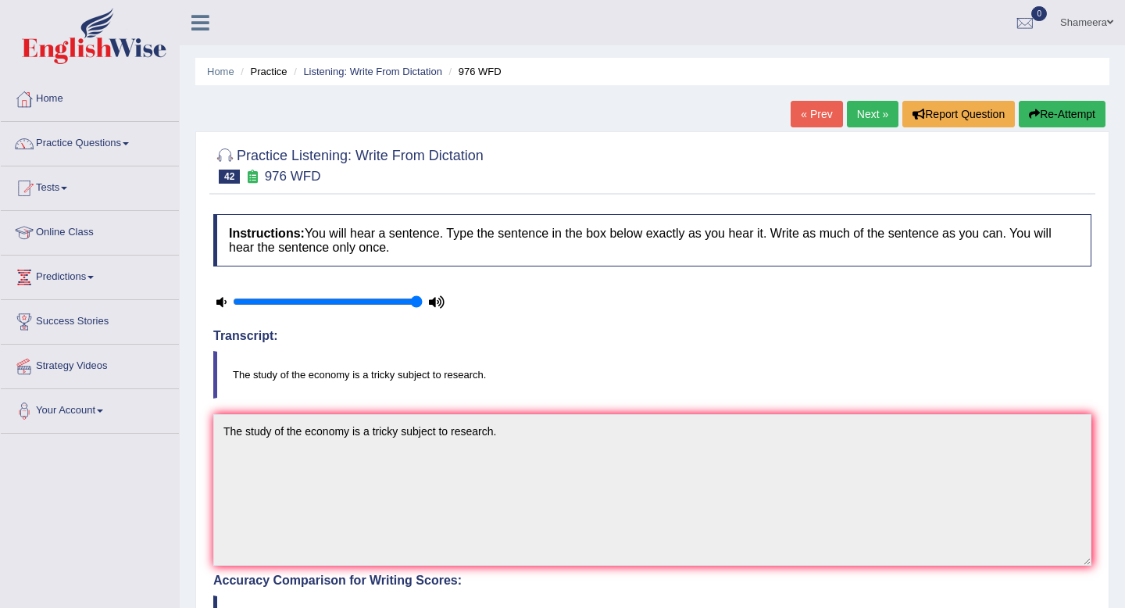
click at [854, 114] on link "Next »" at bounding box center [873, 114] width 52 height 27
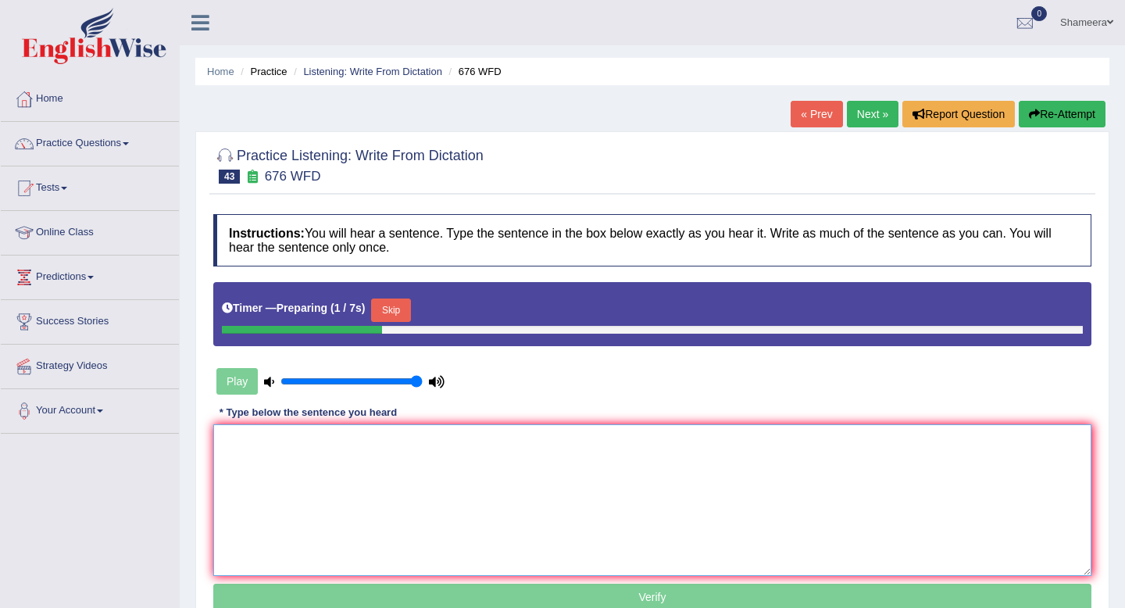
click at [478, 478] on textarea at bounding box center [652, 500] width 878 height 152
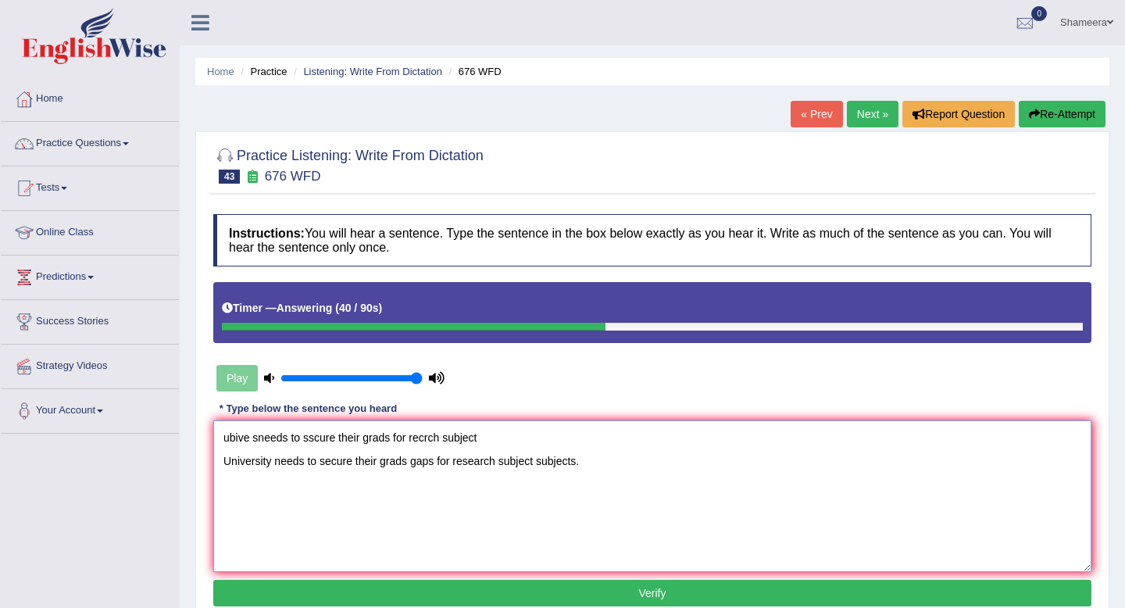
click at [274, 463] on textarea "ubive sneeds to sscure their grads for recrch subject University needs to secur…" at bounding box center [652, 496] width 878 height 152
click at [497, 462] on textarea "ubive sneeds to sscure their grads for recrch subject University Universities n…" at bounding box center [652, 496] width 878 height 152
type textarea "ubive sneeds to sscure their grads for recrch subject University Universities n…"
click at [614, 593] on button "Verify" at bounding box center [652, 593] width 878 height 27
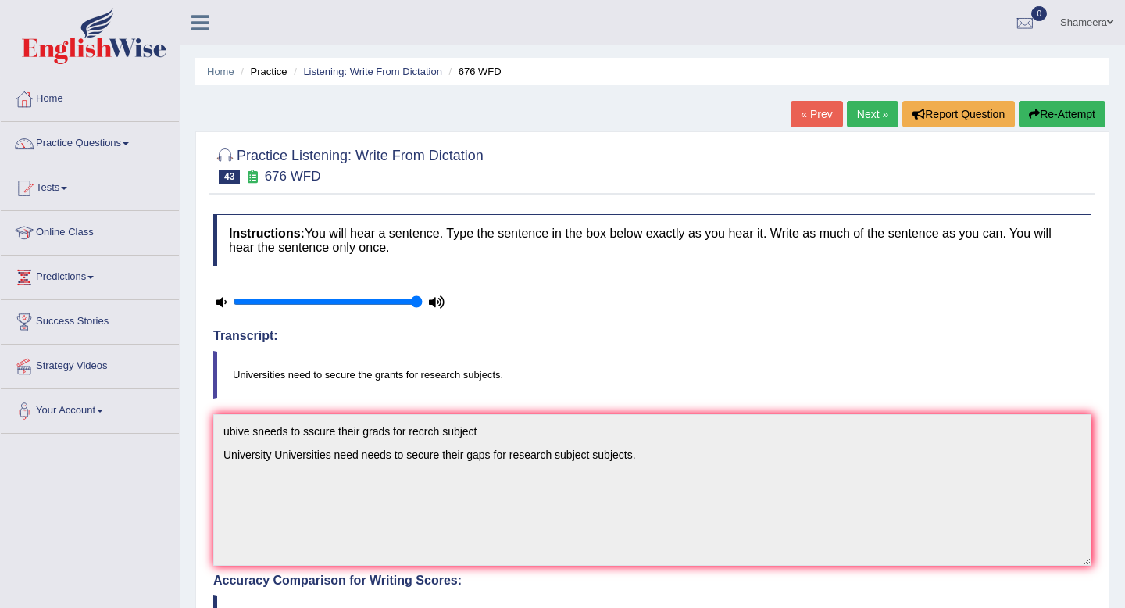
click at [1083, 121] on button "Re-Attempt" at bounding box center [1062, 114] width 87 height 27
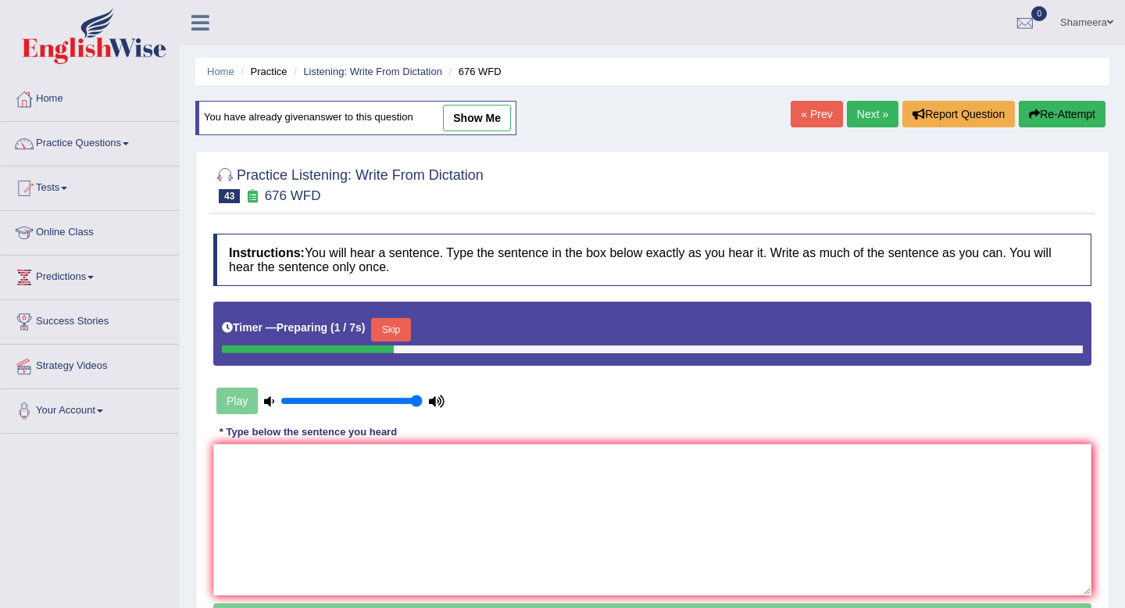
click at [406, 337] on button "Skip" at bounding box center [390, 329] width 39 height 23
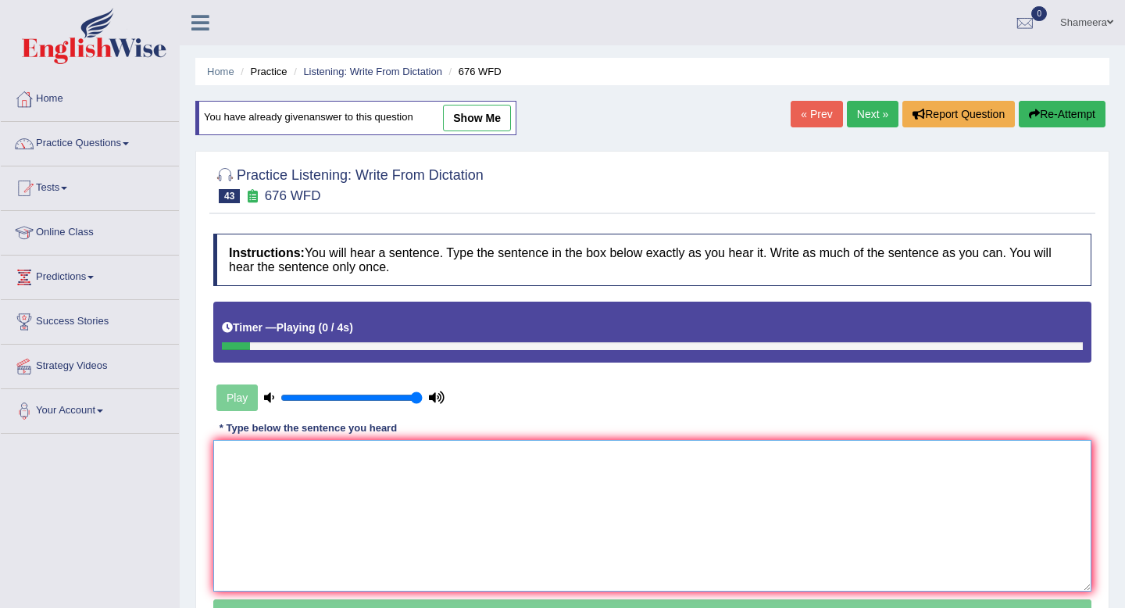
click at [382, 543] on textarea at bounding box center [652, 516] width 878 height 152
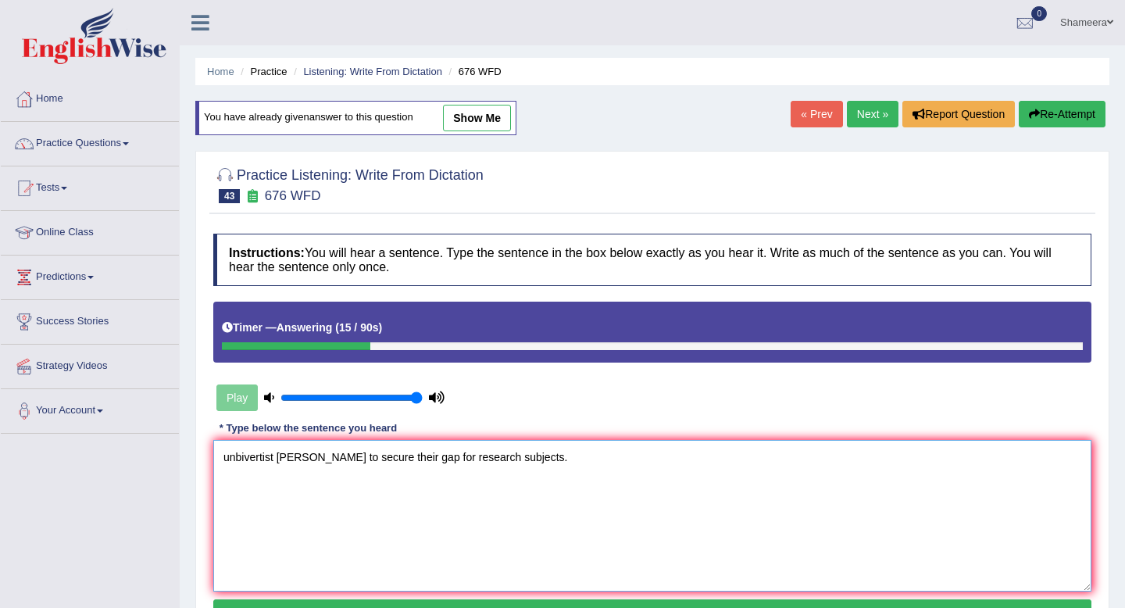
drag, startPoint x: 274, startPoint y: 459, endPoint x: 76, endPoint y: 451, distance: 198.7
click at [76, 451] on div "Toggle navigation Home Practice Questions Speaking Practice Read Aloud Repeat S…" at bounding box center [562, 406] width 1125 height 813
click at [330, 463] on textarea "Universities need ned to secure their gap for research subjects." at bounding box center [652, 516] width 878 height 152
click at [402, 461] on textarea "Universities need to secure their gap for research subjects." at bounding box center [652, 516] width 878 height 152
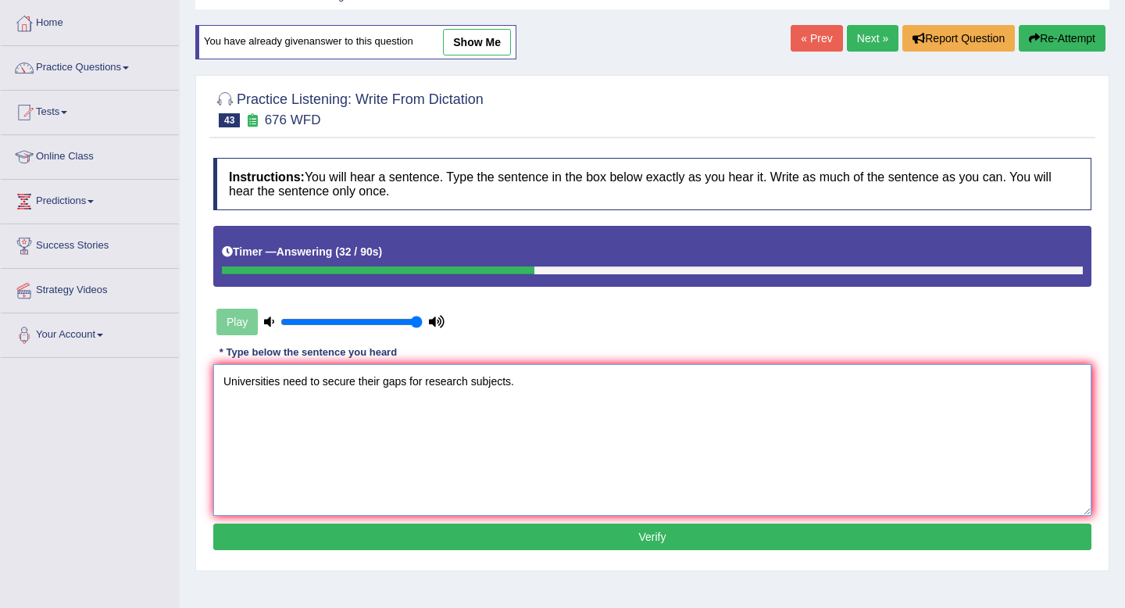
scroll to position [131, 0]
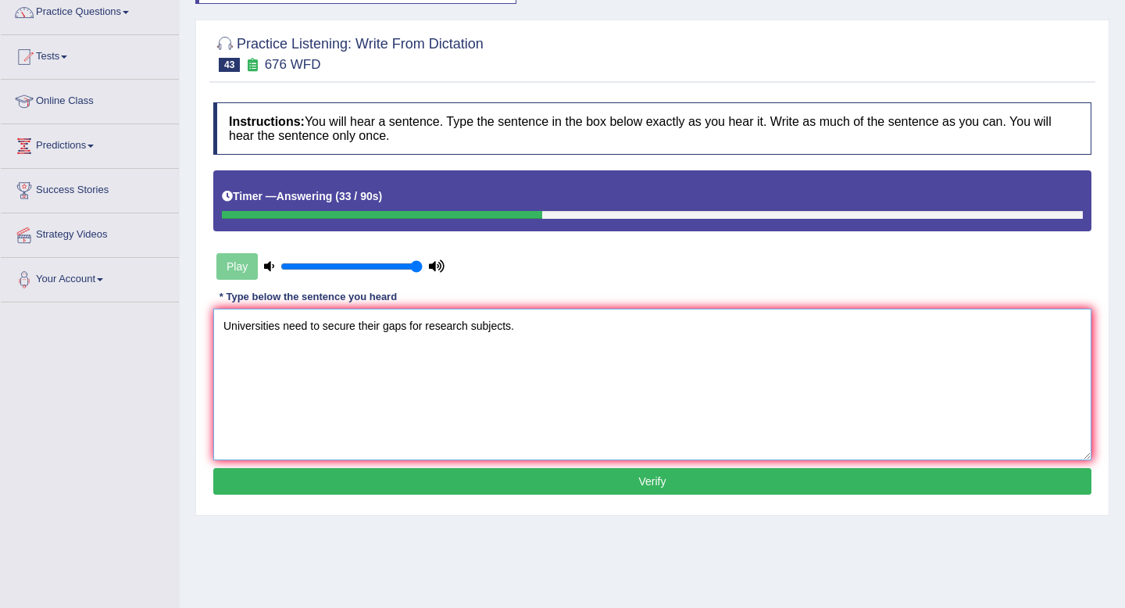
type textarea "Universities need to secure their gaps for research subjects."
click at [406, 484] on button "Verify" at bounding box center [652, 481] width 878 height 27
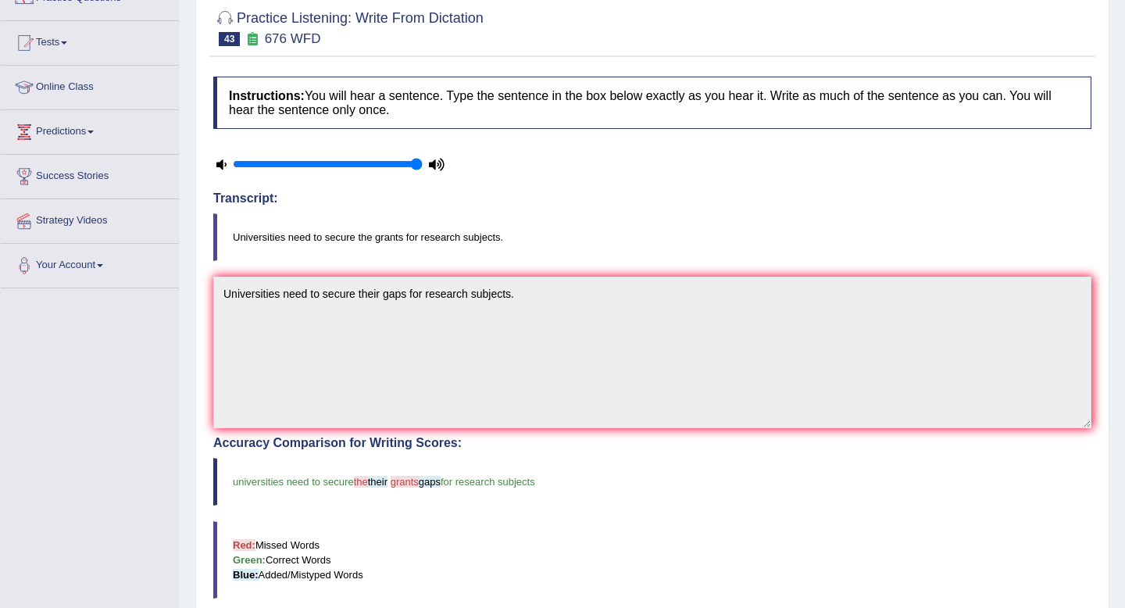
scroll to position [0, 0]
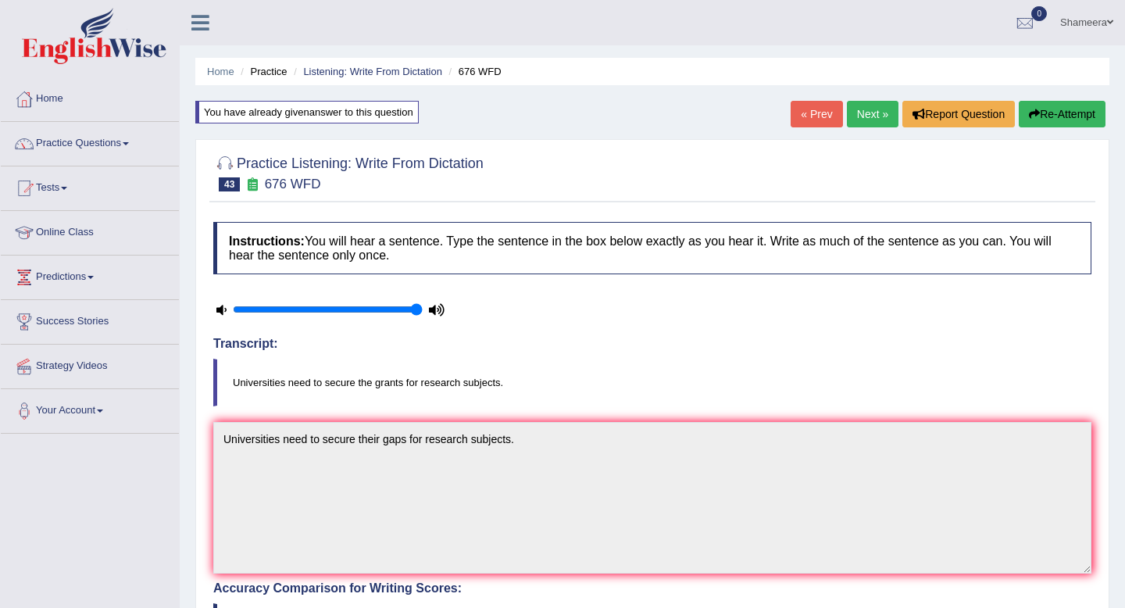
click at [1079, 114] on button "Re-Attempt" at bounding box center [1062, 114] width 87 height 27
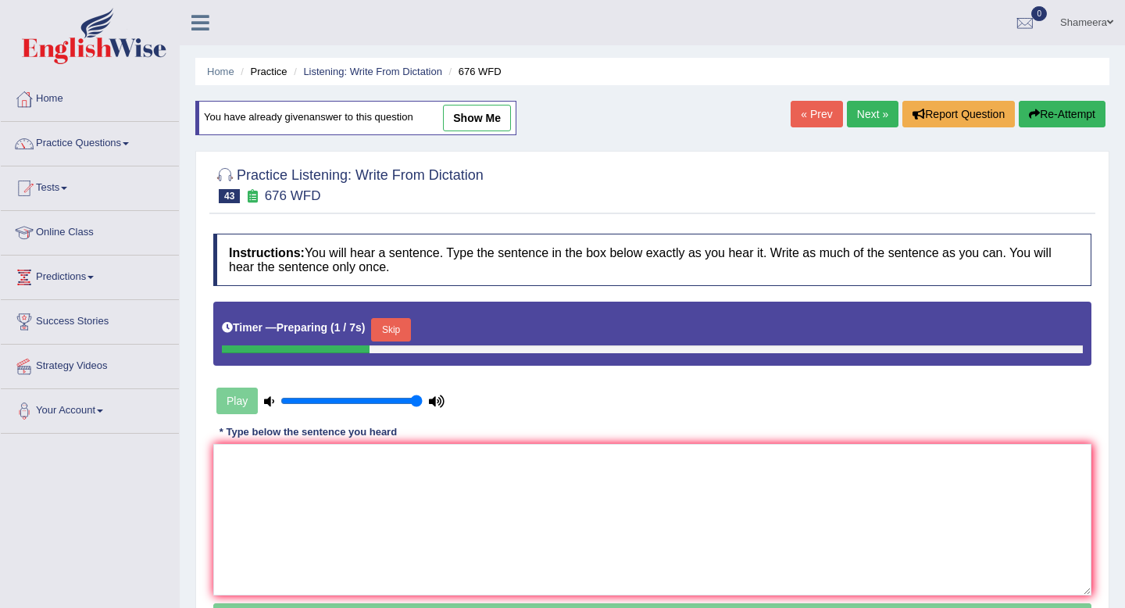
click at [409, 335] on button "Skip" at bounding box center [390, 329] width 39 height 23
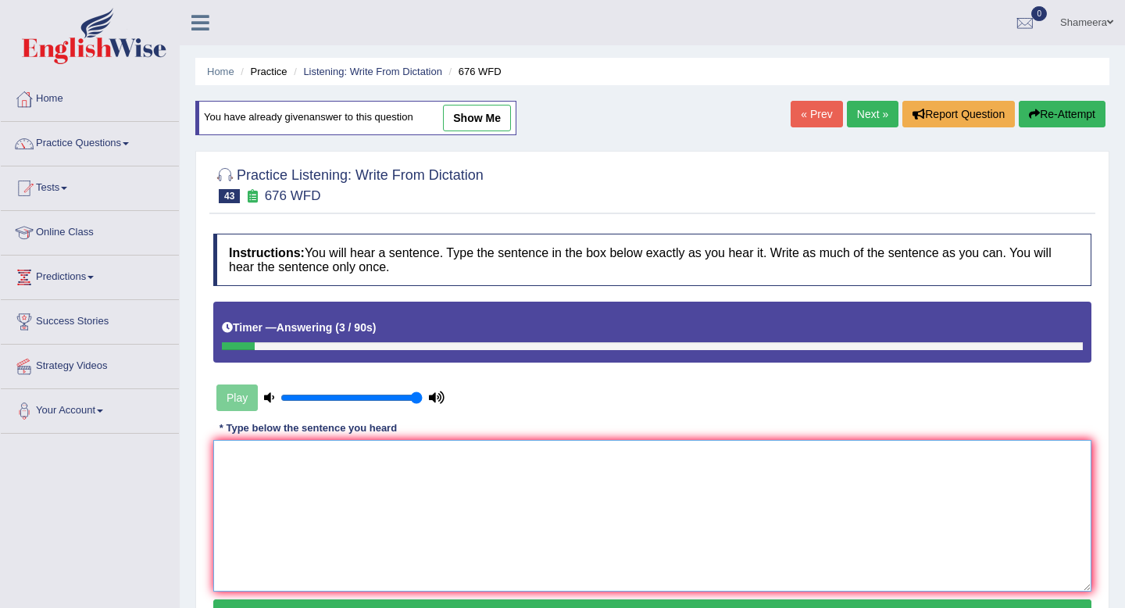
click at [328, 467] on textarea at bounding box center [652, 516] width 878 height 152
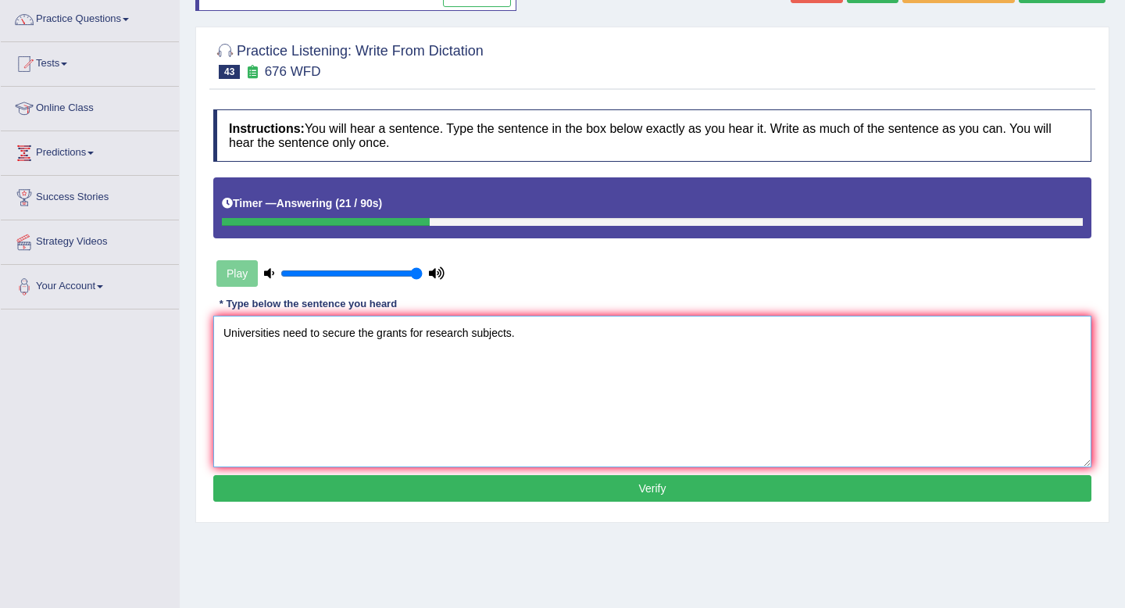
scroll to position [191, 0]
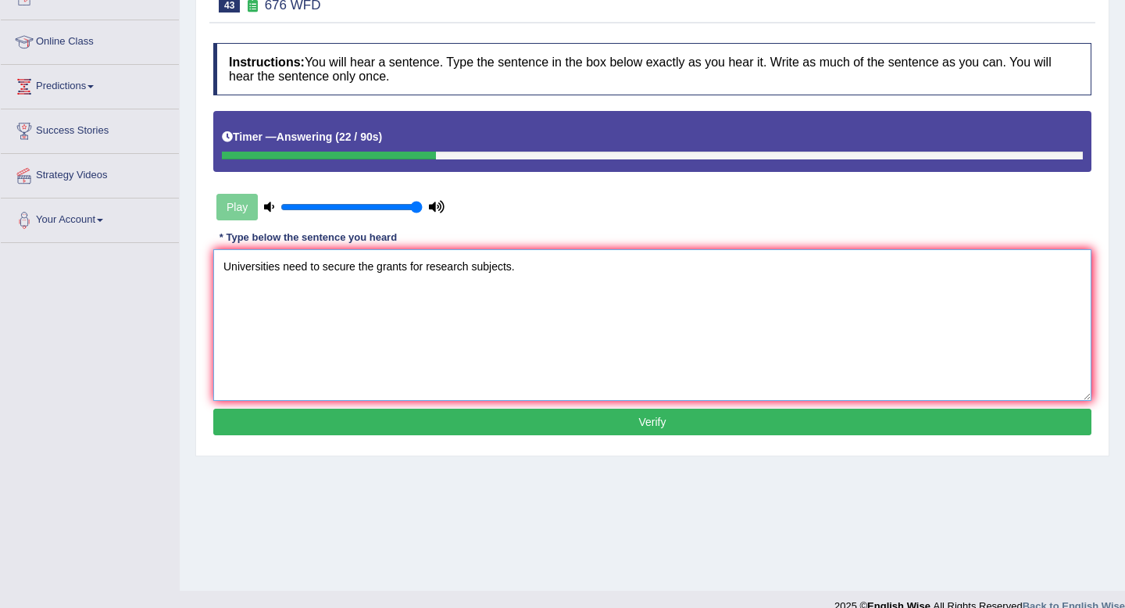
type textarea "Universities need to secure the grants for research subjects."
click at [409, 414] on button "Verify" at bounding box center [652, 422] width 878 height 27
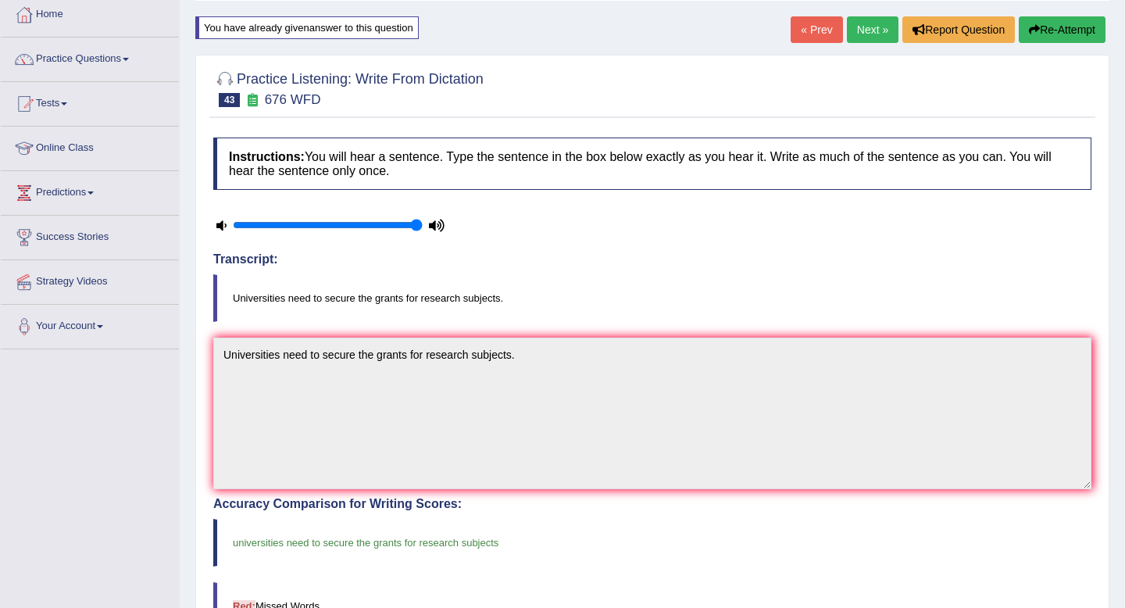
scroll to position [0, 0]
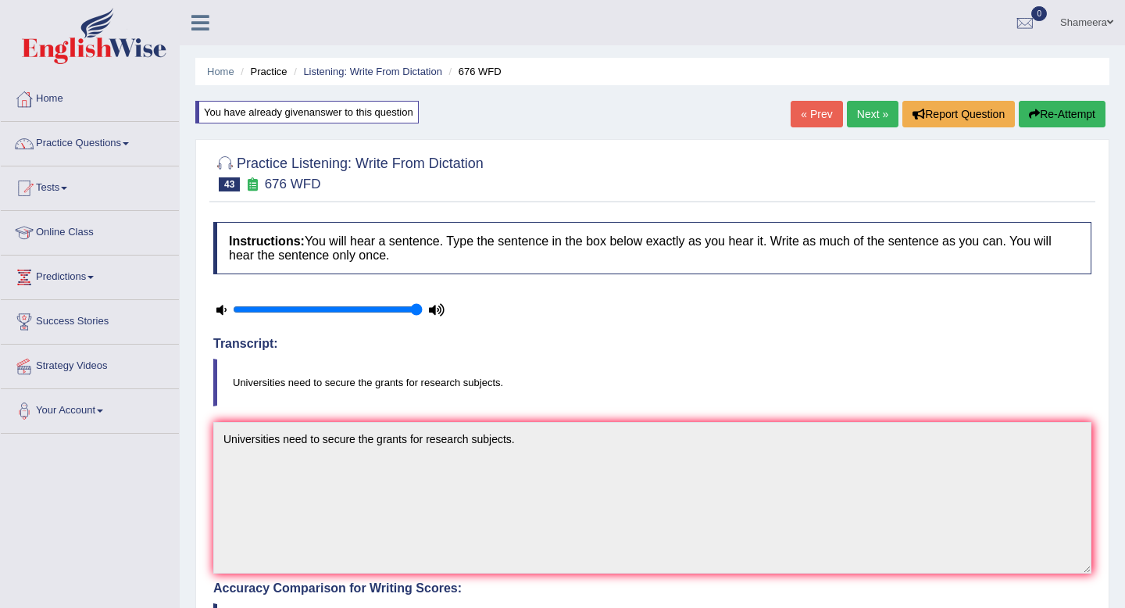
click at [868, 120] on link "Next »" at bounding box center [873, 114] width 52 height 27
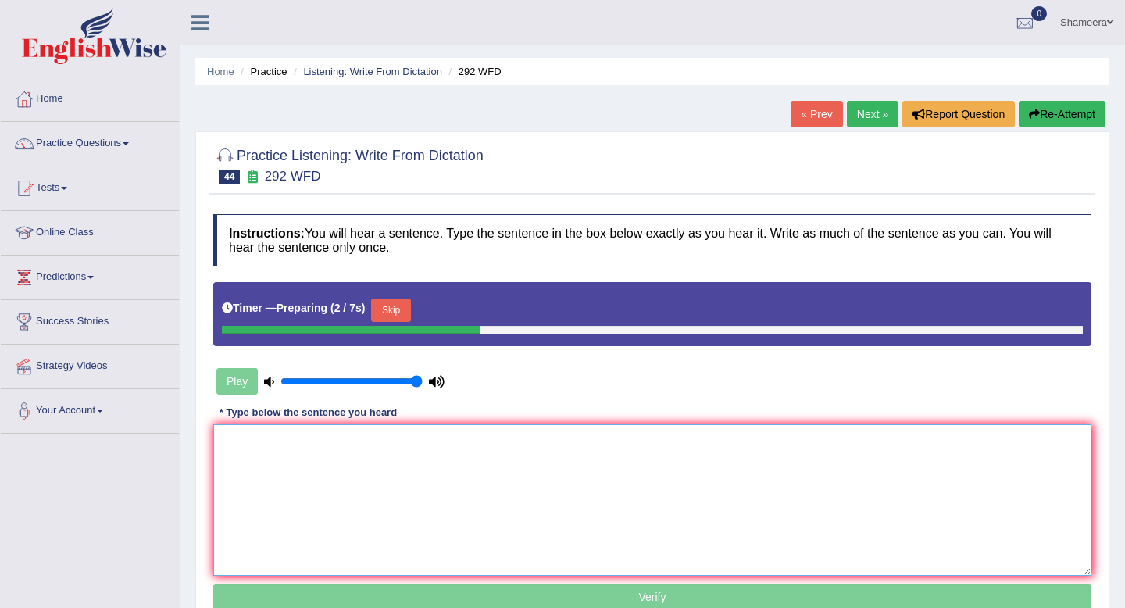
click at [587, 470] on textarea at bounding box center [652, 500] width 878 height 152
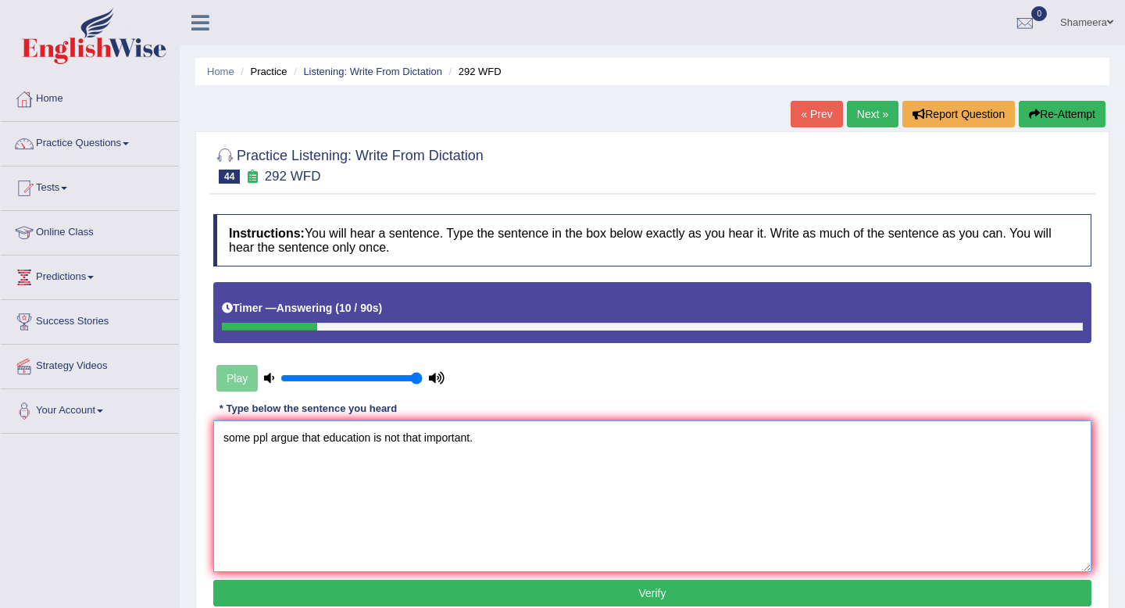
click at [227, 436] on textarea "some ppl argue that education is not that important." at bounding box center [652, 496] width 878 height 152
click at [271, 437] on textarea "Some ppl argue that education is not that important." at bounding box center [652, 496] width 878 height 152
type textarea "Some people argue that education is not that important."
click at [455, 589] on button "Verify" at bounding box center [652, 593] width 878 height 27
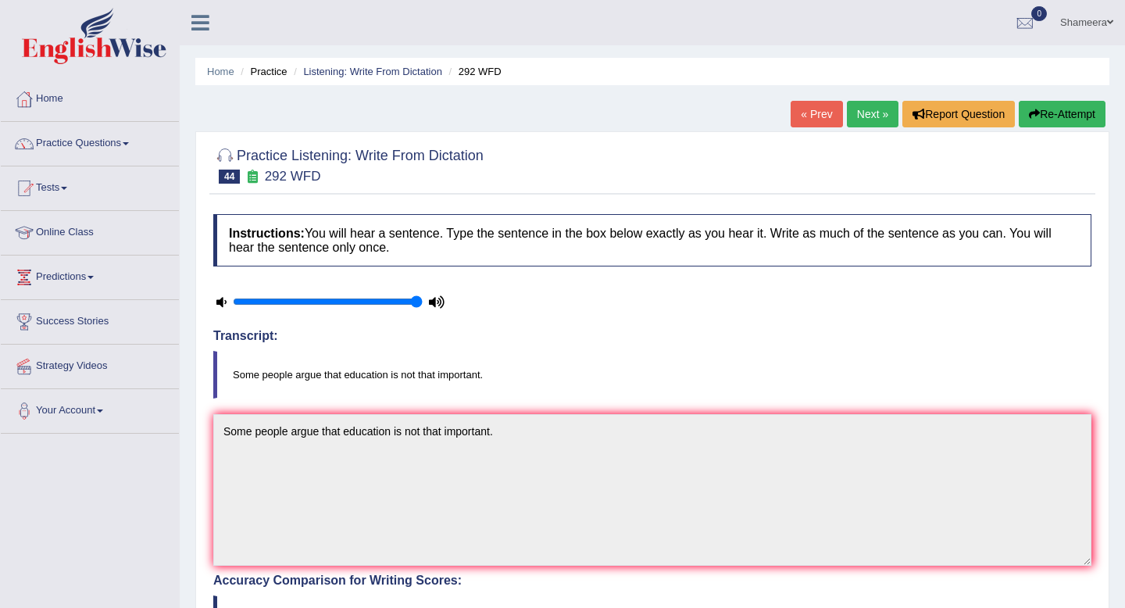
click at [866, 113] on link "Next »" at bounding box center [873, 114] width 52 height 27
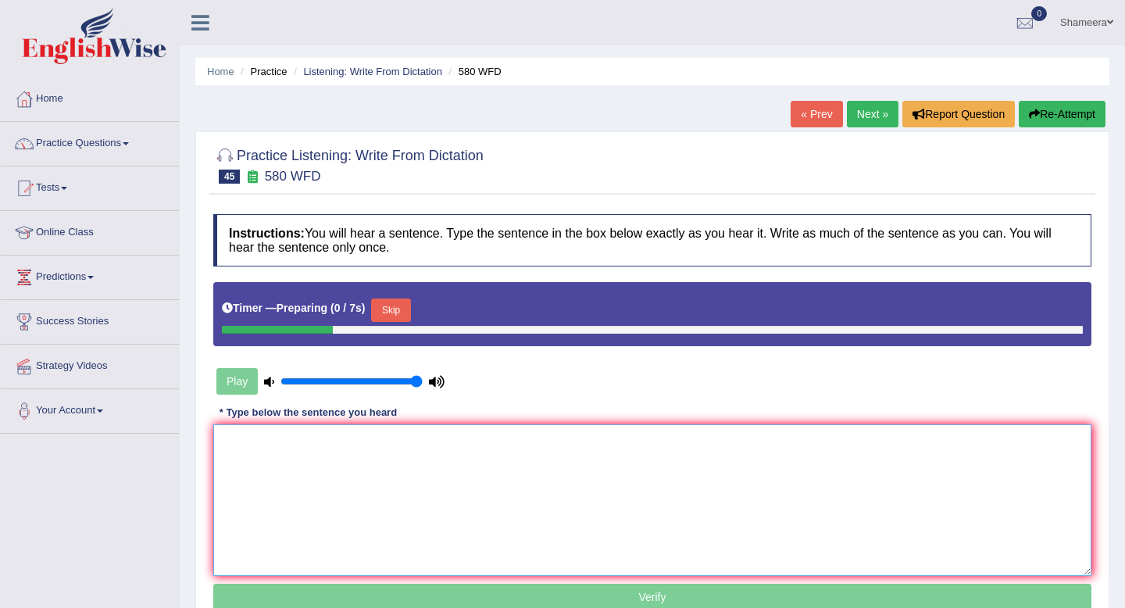
click at [424, 468] on textarea at bounding box center [652, 500] width 878 height 152
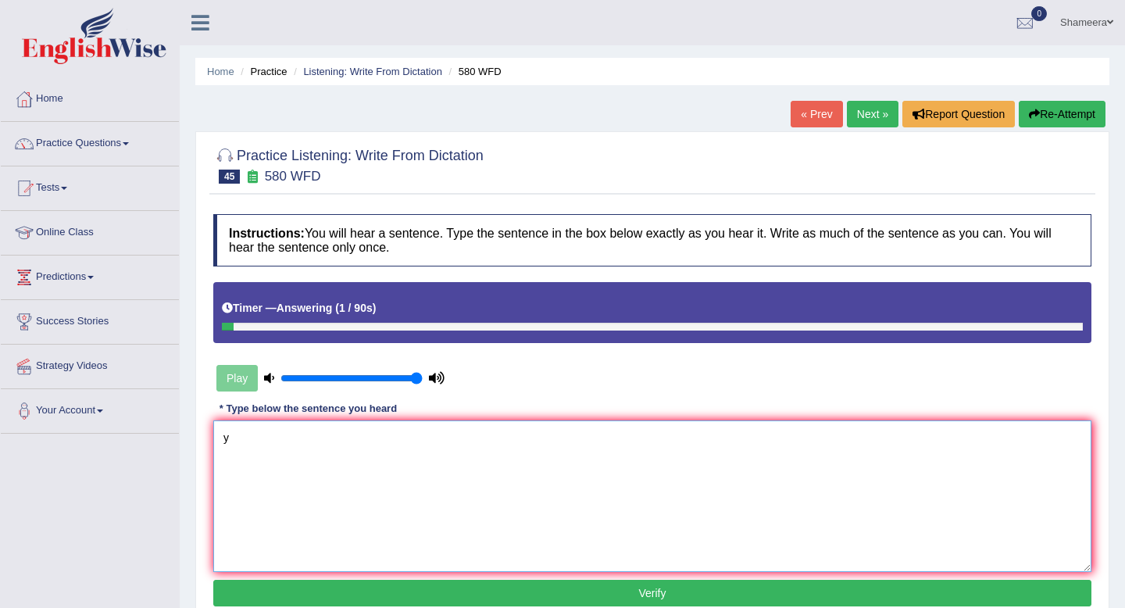
type textarea "y"
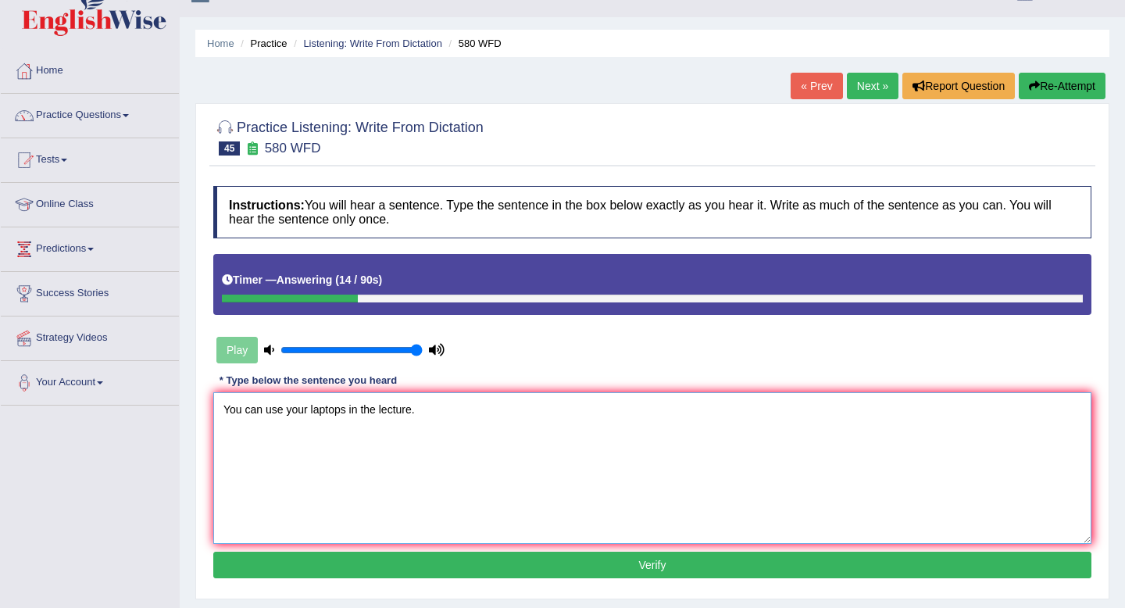
scroll to position [59, 0]
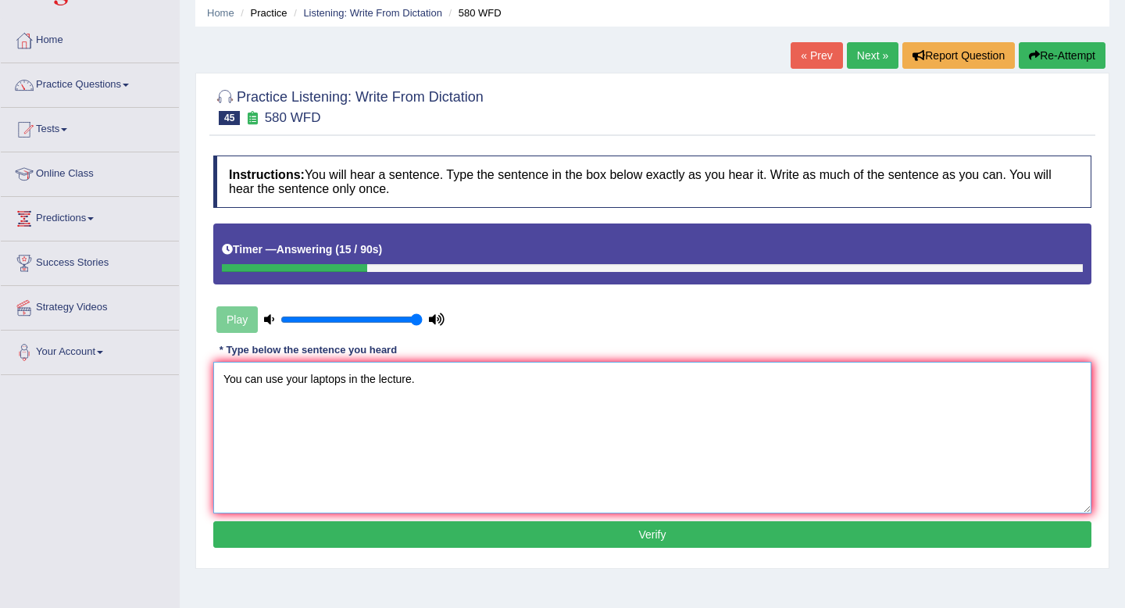
click at [349, 380] on textarea "You can use your laptops in the lecture." at bounding box center [652, 438] width 878 height 152
type textarea "You can use your laptops laptop in the lecture."
click at [407, 538] on button "Verify" at bounding box center [652, 534] width 878 height 27
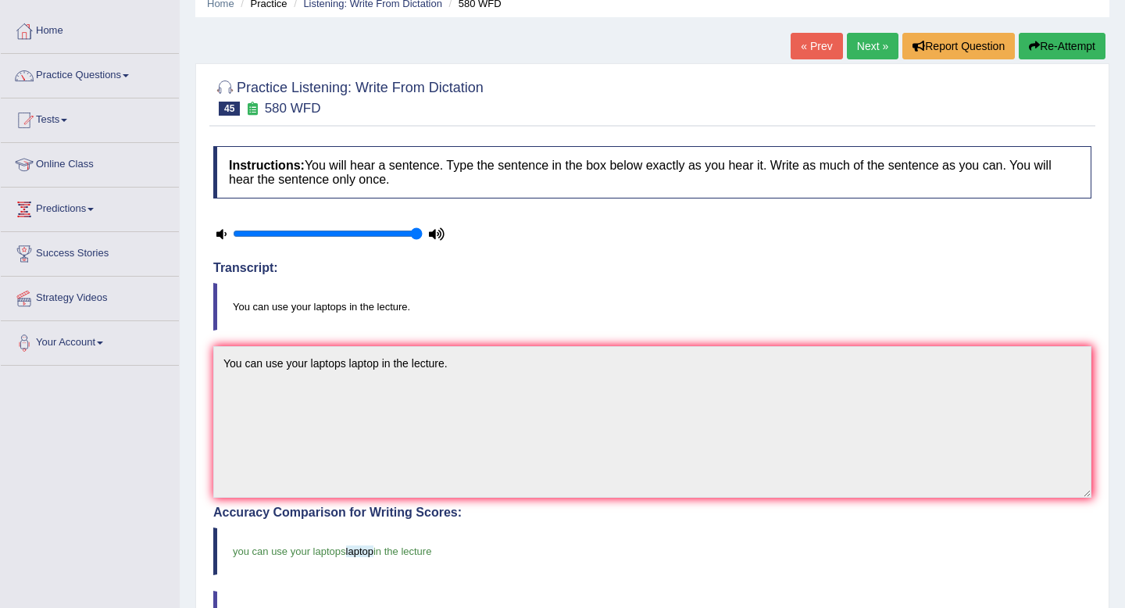
scroll to position [39, 0]
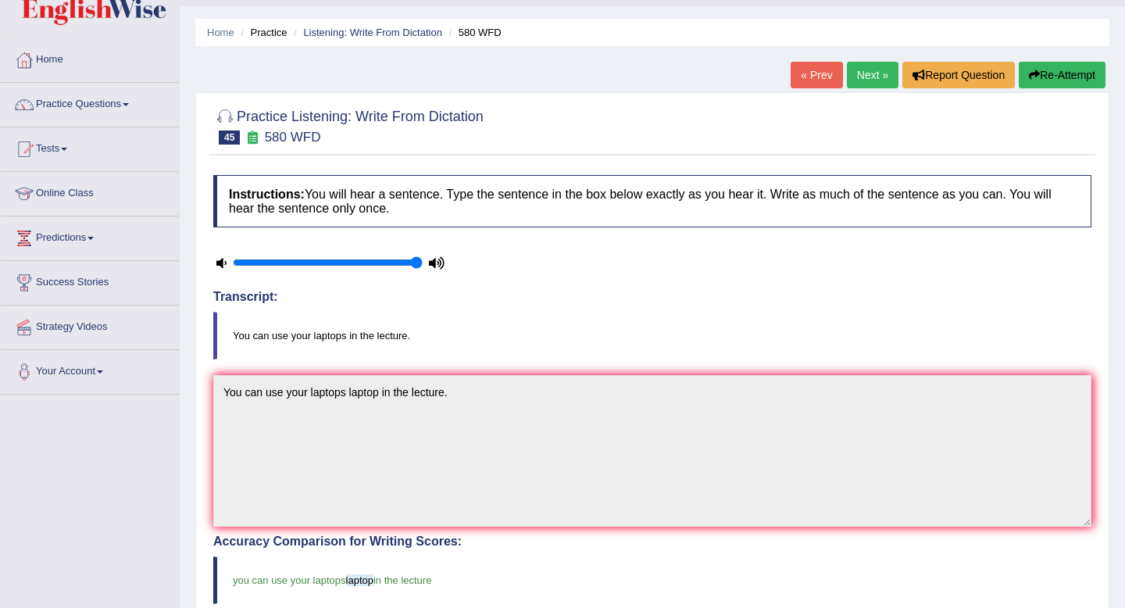
click at [864, 78] on link "Next »" at bounding box center [873, 75] width 52 height 27
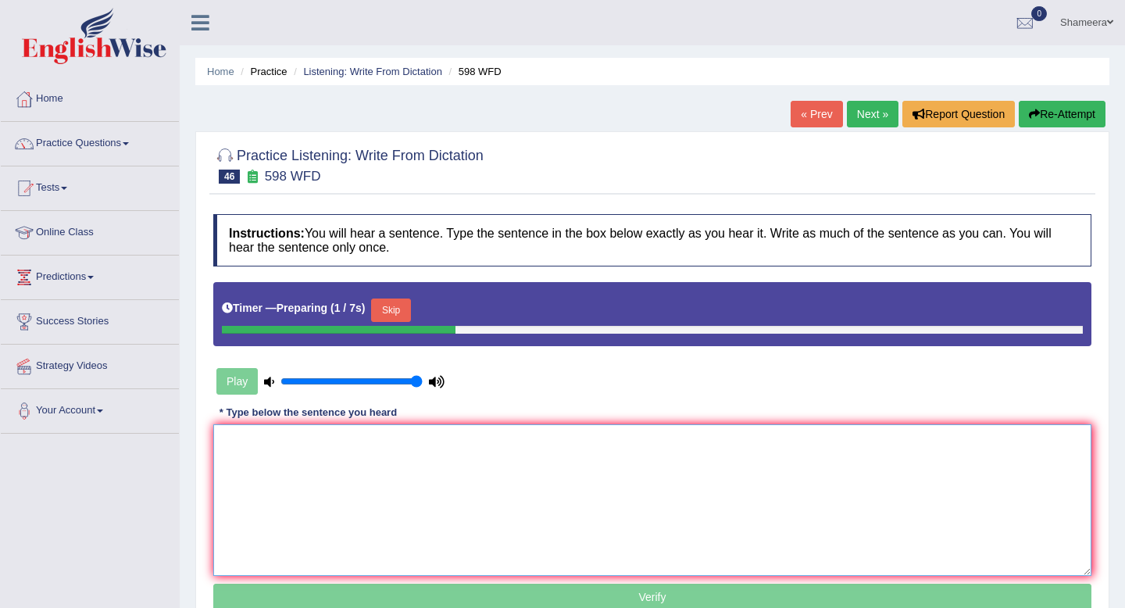
click at [463, 470] on textarea at bounding box center [652, 500] width 878 height 152
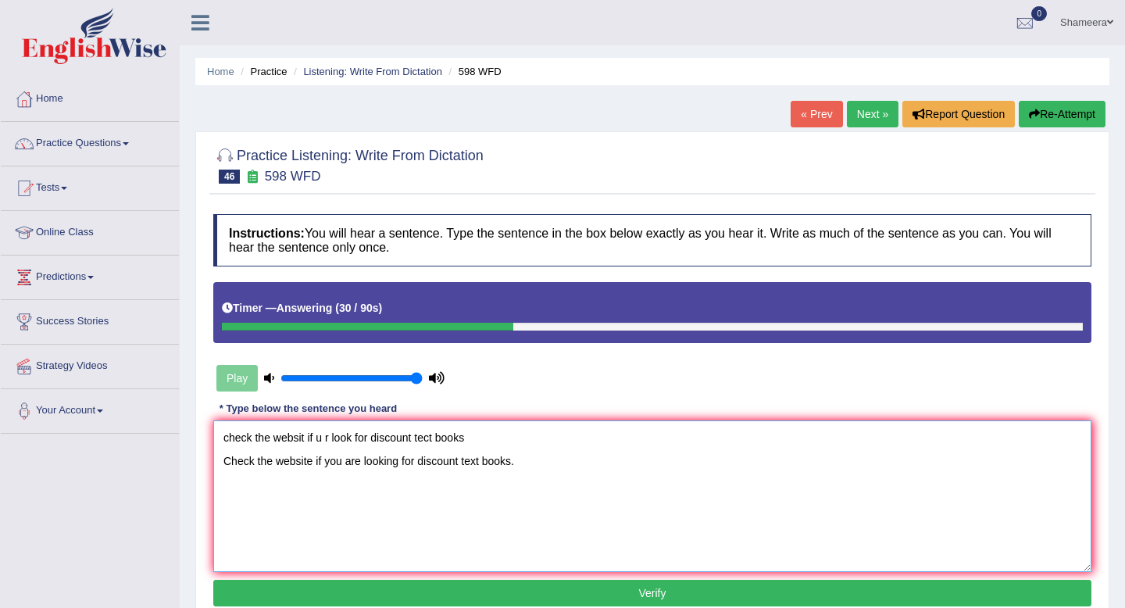
drag, startPoint x: 494, startPoint y: 435, endPoint x: 137, endPoint y: 411, distance: 358.0
click at [137, 411] on div "Toggle navigation Home Practice Questions Speaking Practice Read Aloud Repeat S…" at bounding box center [562, 406] width 1125 height 813
click at [462, 463] on textarea "Check the website if you are looking for discount text books." at bounding box center [652, 496] width 878 height 152
type textarea "Check the website if you are looking for discount discounted text books."
click at [513, 587] on button "Verify" at bounding box center [652, 593] width 878 height 27
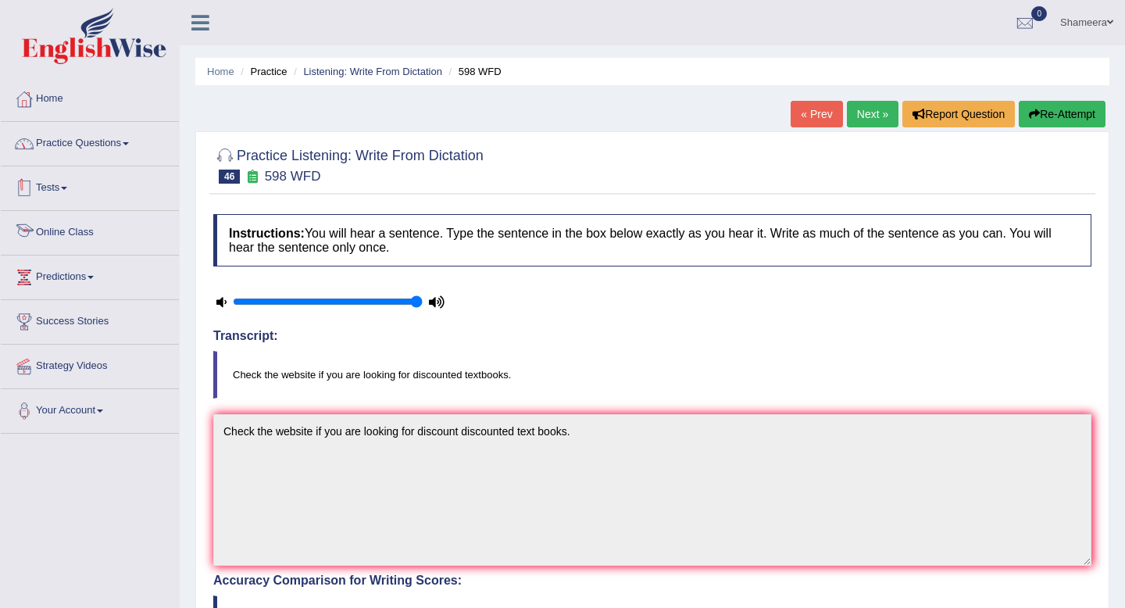
click at [134, 148] on link "Practice Questions" at bounding box center [90, 141] width 178 height 39
